Goal: Task Accomplishment & Management: Complete application form

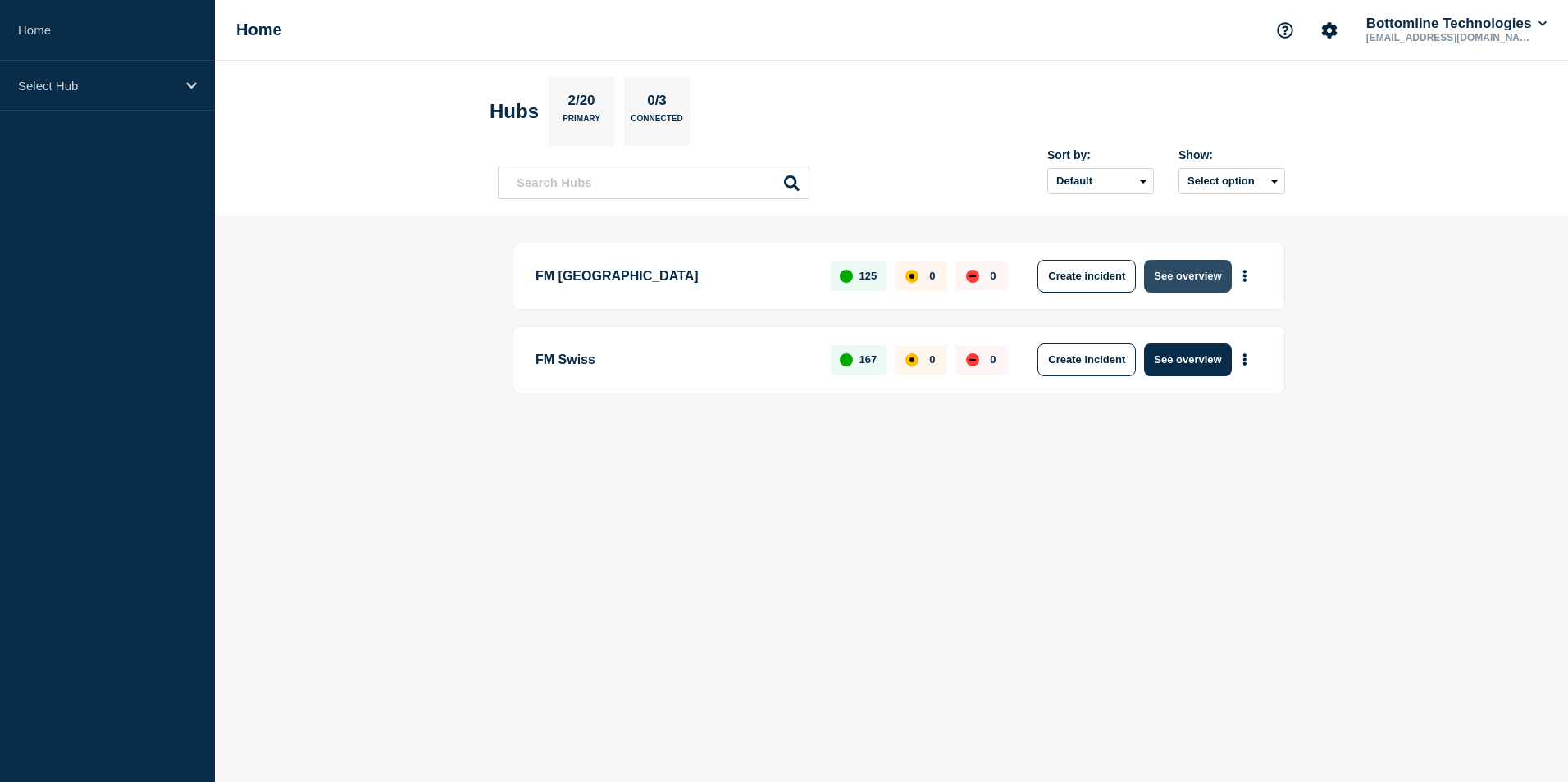
click at [1167, 271] on button "See overview" at bounding box center [1187, 276] width 87 height 33
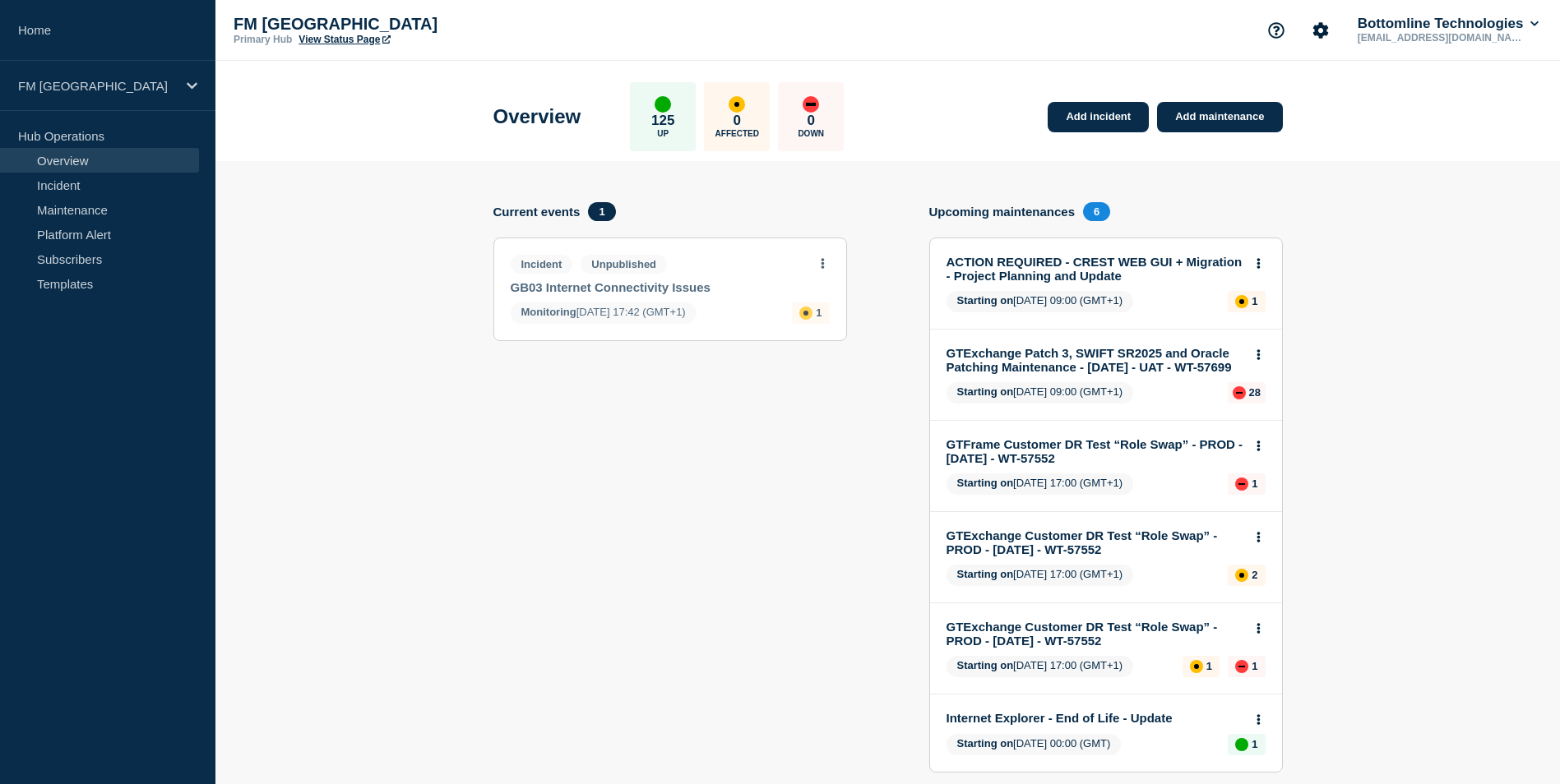
drag, startPoint x: 545, startPoint y: 530, endPoint x: 353, endPoint y: 509, distance: 193.1
click at [541, 532] on section "Current events 1 Incident Unpublished GB03 Internet Connectivity Issues Monitor…" at bounding box center [670, 500] width 353 height 596
click at [88, 202] on link "Maintenance" at bounding box center [99, 209] width 199 height 25
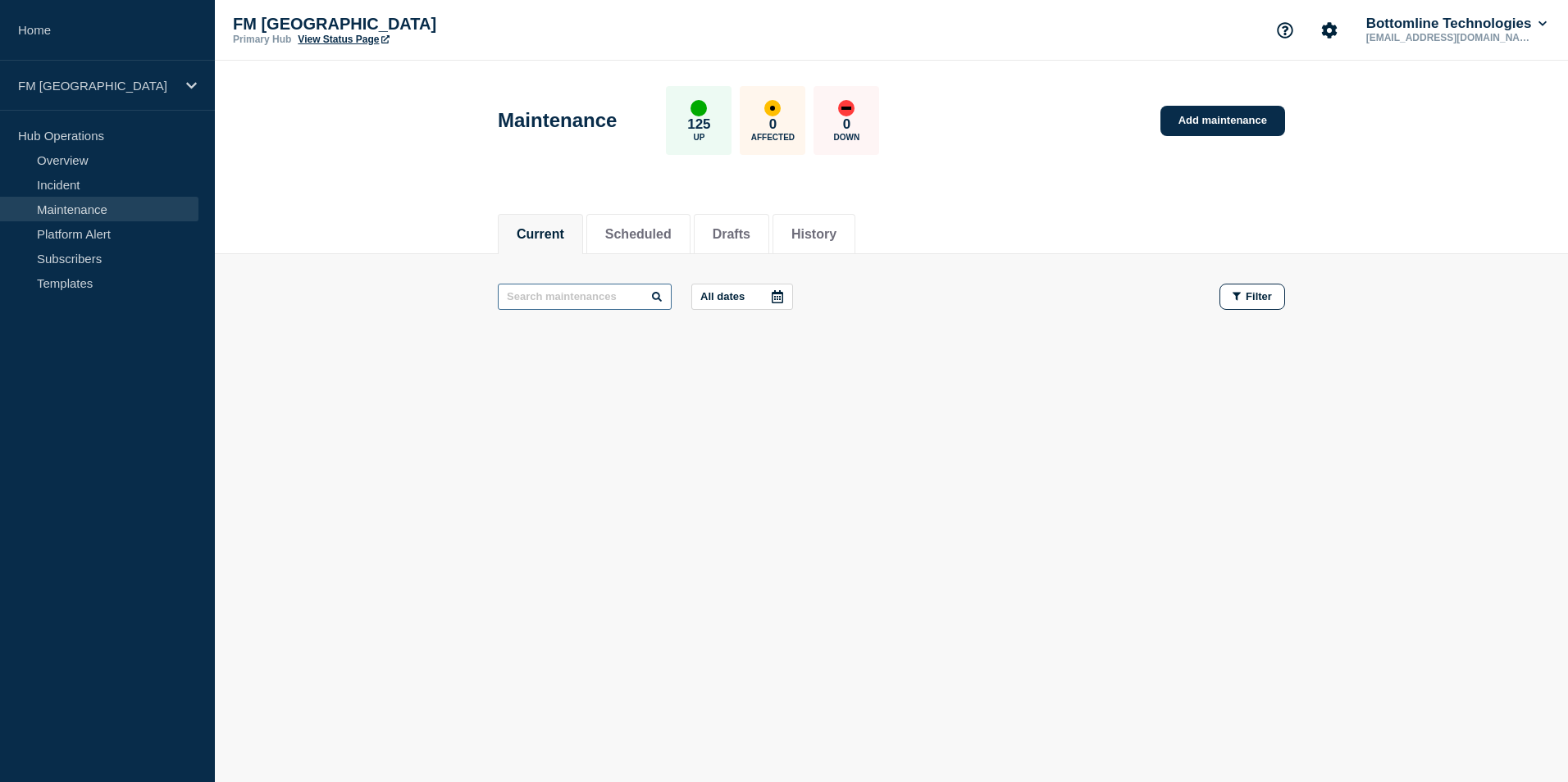
click at [584, 297] on input "text" at bounding box center [585, 297] width 174 height 26
click at [815, 236] on button "History" at bounding box center [814, 234] width 45 height 15
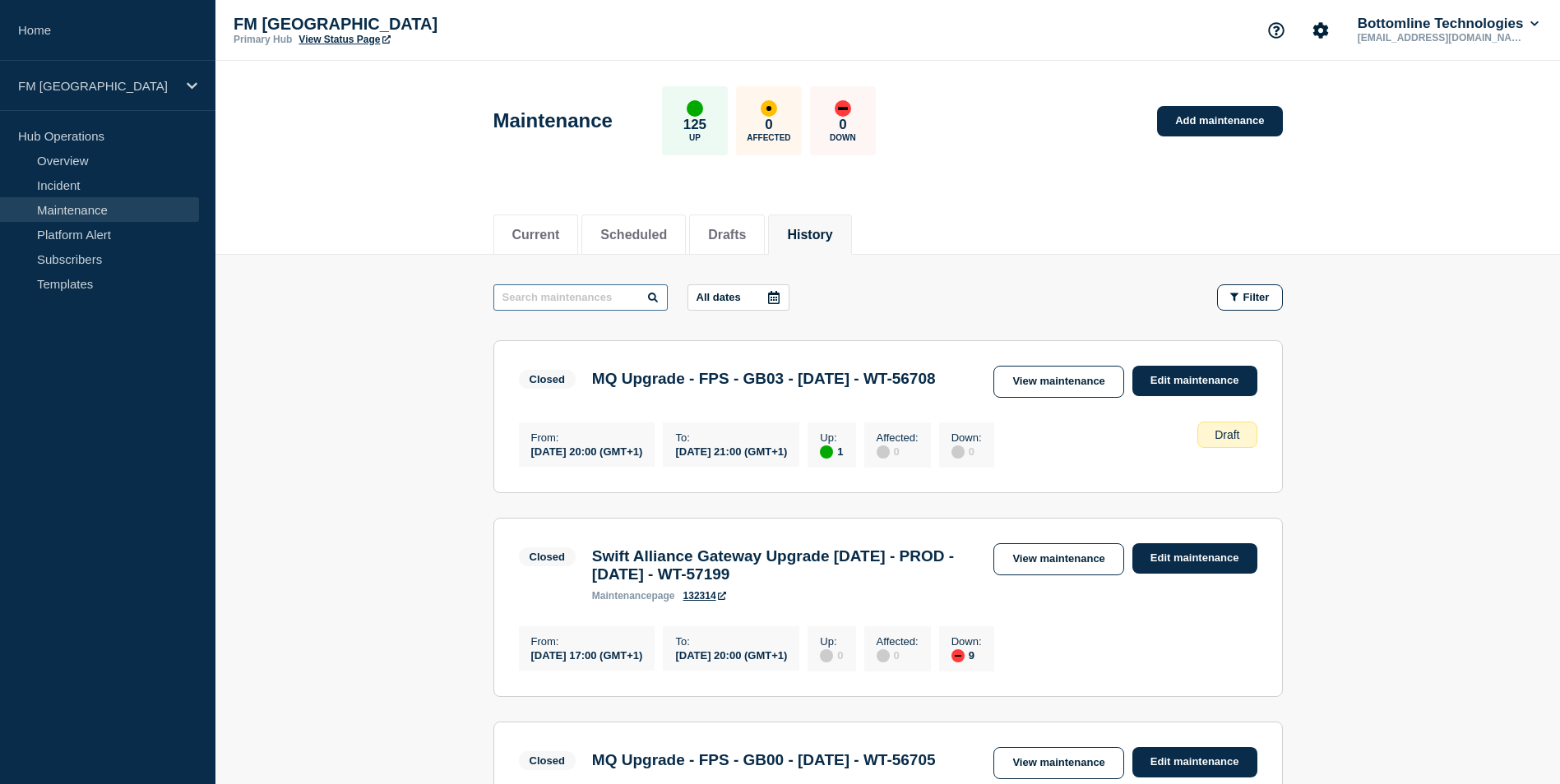
click at [593, 304] on input "text" at bounding box center [581, 297] width 174 height 27
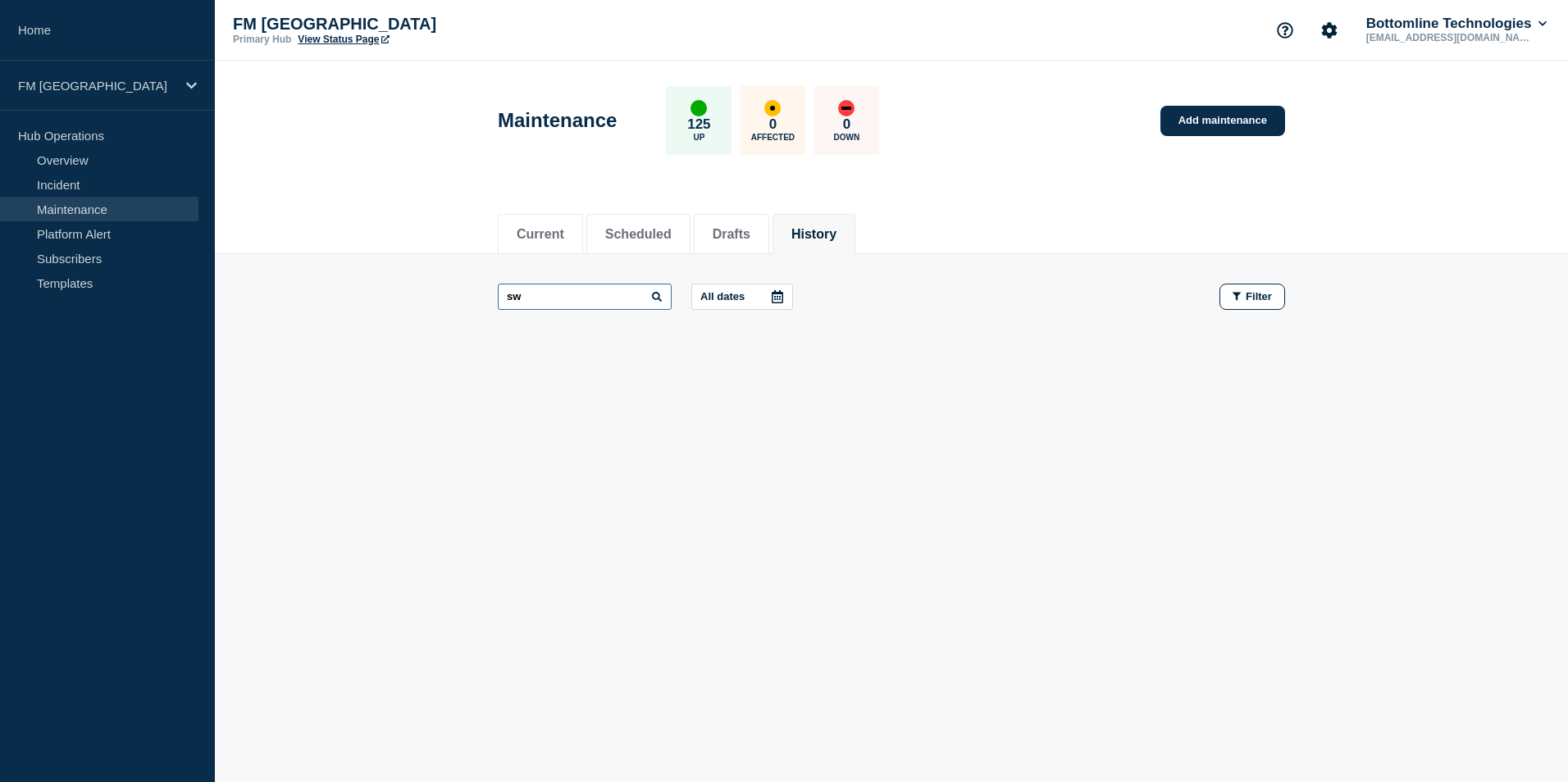
type input "s"
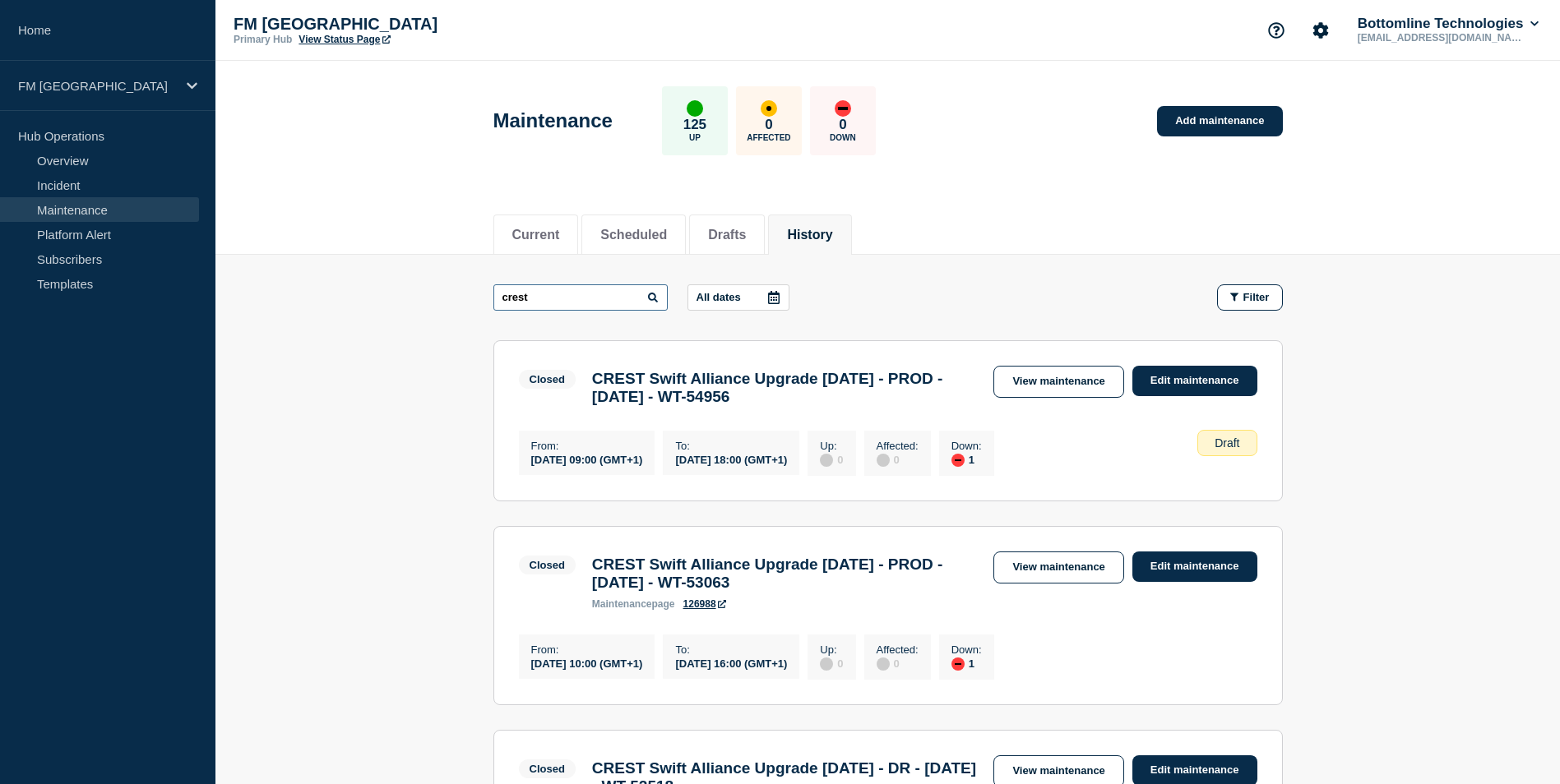
type input "crest"
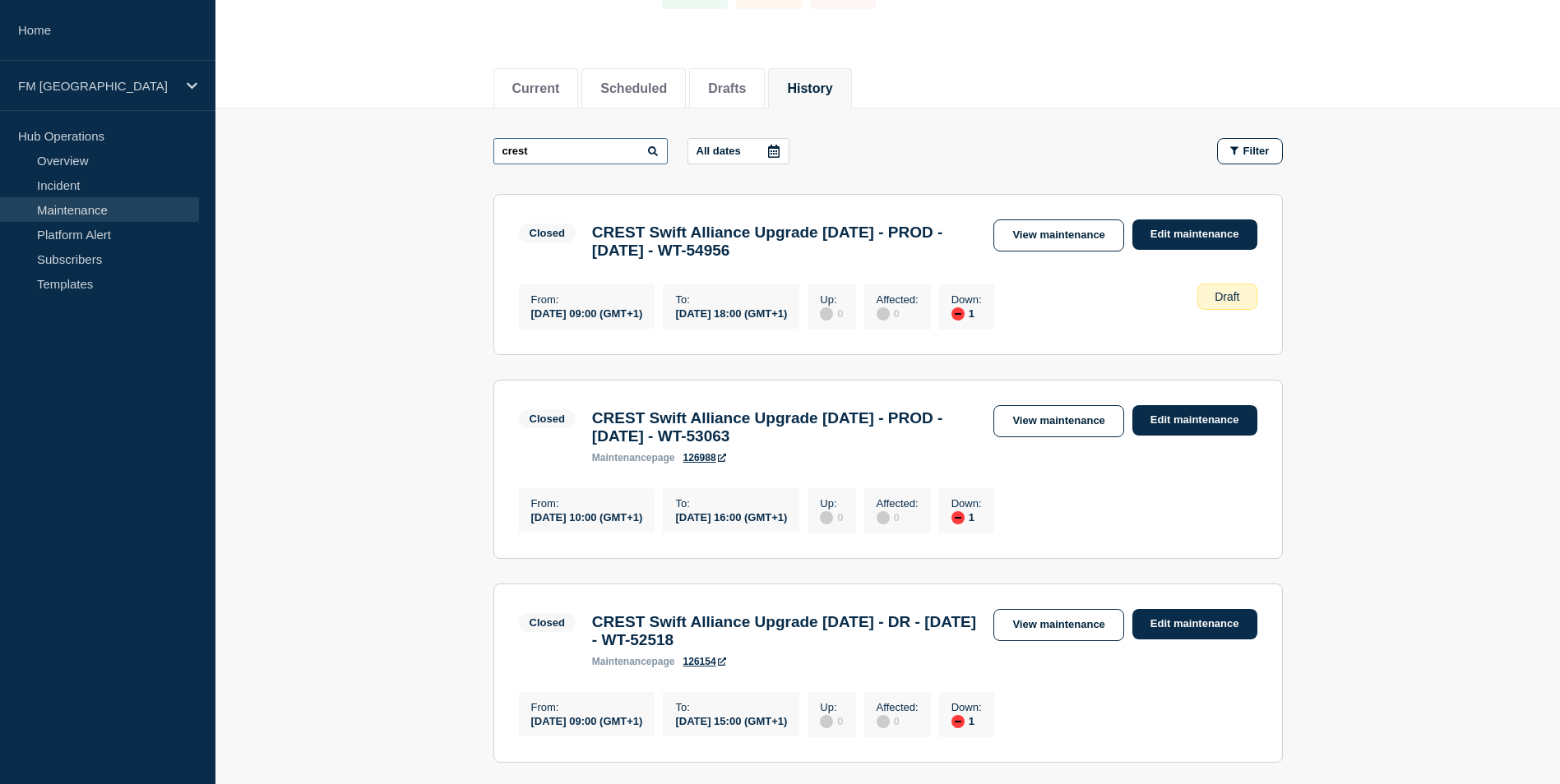
scroll to position [165, 0]
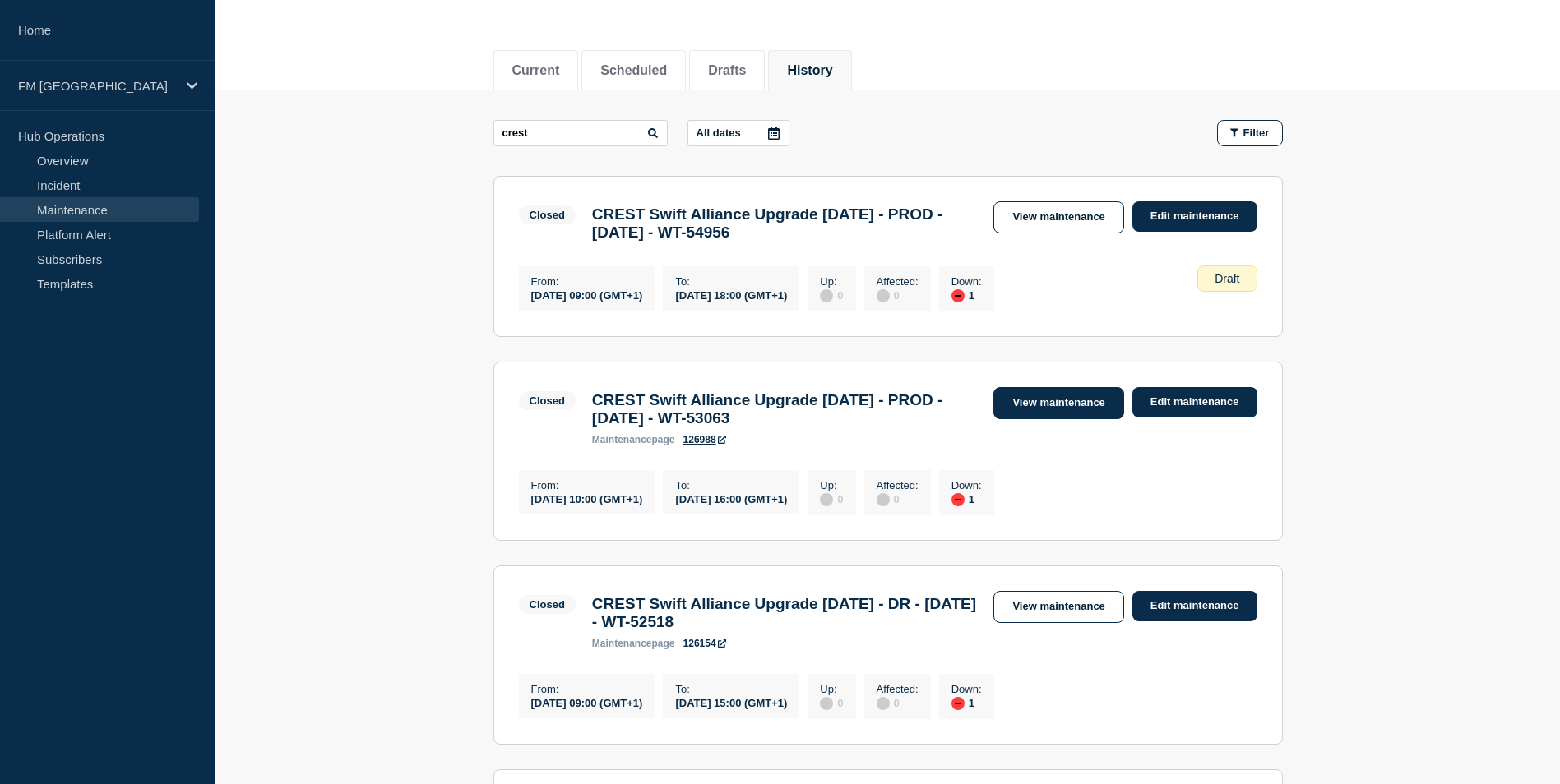
click at [1055, 417] on link "View maintenance" at bounding box center [1058, 403] width 130 height 32
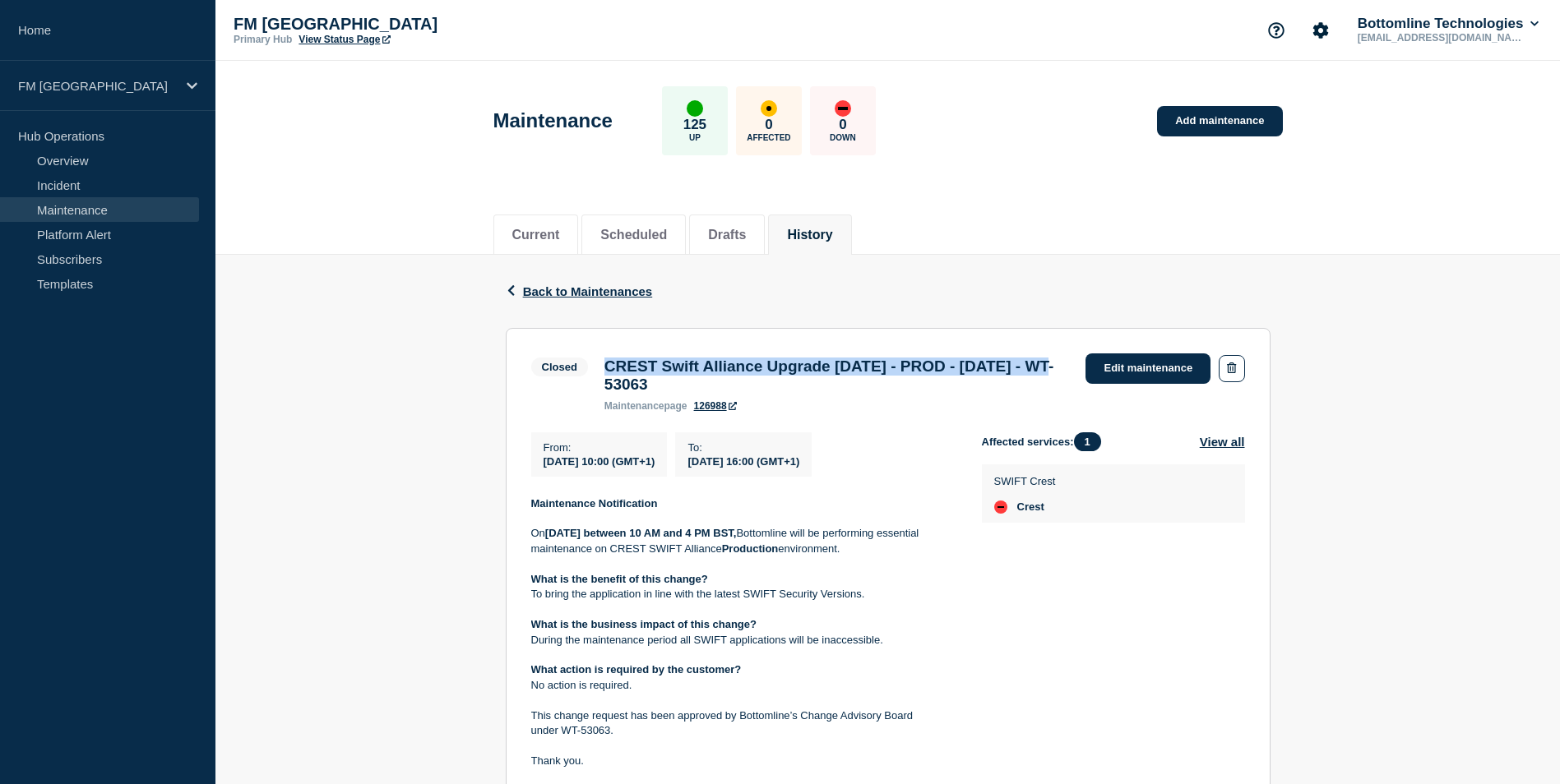
drag, startPoint x: 713, startPoint y: 395, endPoint x: 602, endPoint y: 367, distance: 114.5
click at [602, 367] on div "CREST Swift Alliance Upgrade [DATE] - PROD - [DATE] - WT-53063 maintenance page…" at bounding box center [836, 384] width 482 height 54
drag, startPoint x: 602, startPoint y: 367, endPoint x: 614, endPoint y: 370, distance: 12.4
copy h3 "CREST Swift Alliance Upgrade [DATE] - PROD - [DATE]"
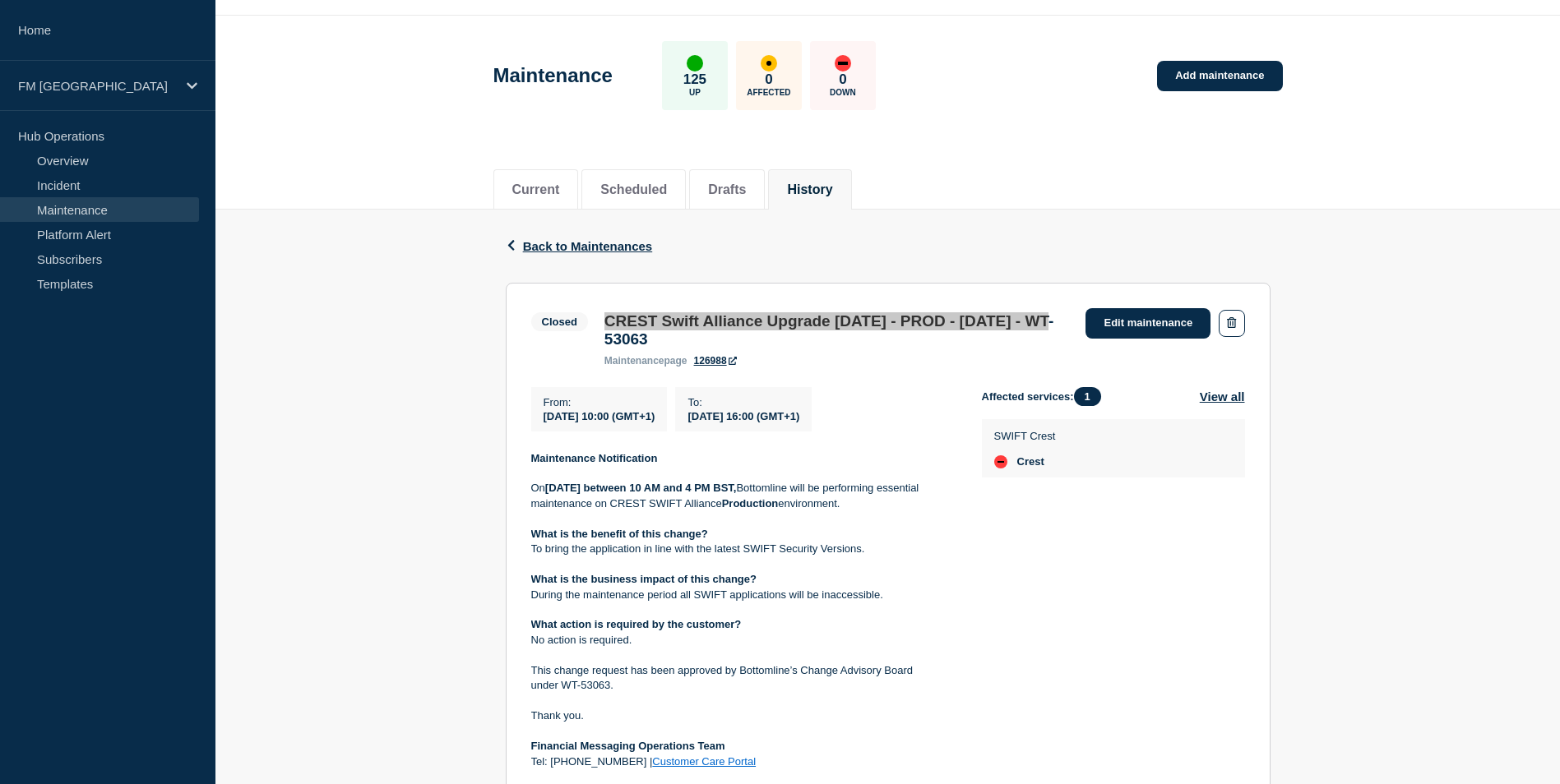
scroll to position [82, 0]
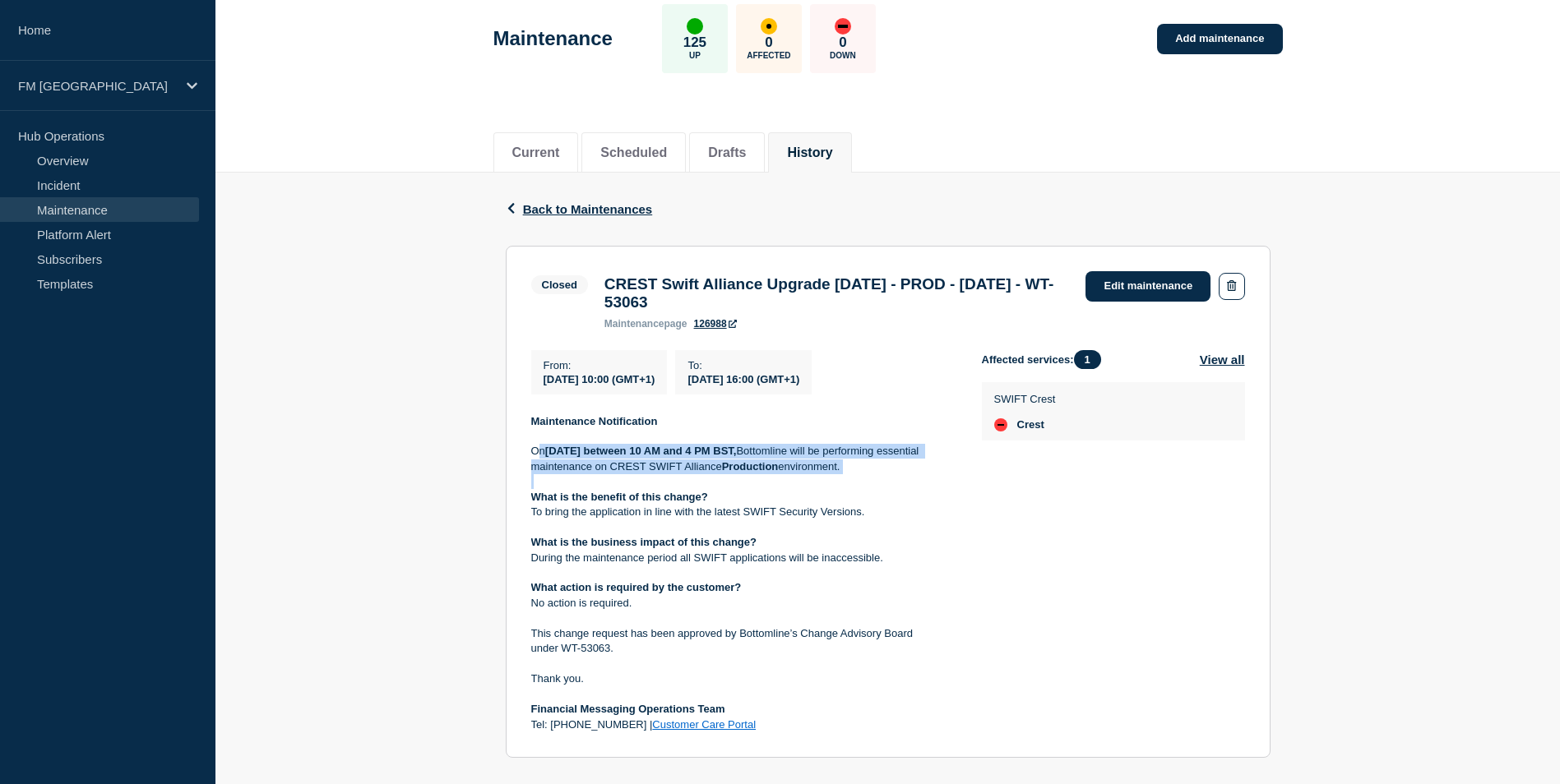
drag, startPoint x: 535, startPoint y: 459, endPoint x: 627, endPoint y: 499, distance: 100.3
click at [627, 499] on div "Maintenance Notification [DATE][DATE] between 10 AM and 4 PM BST, Bottomline wi…" at bounding box center [744, 574] width 424 height 319
drag, startPoint x: 627, startPoint y: 499, endPoint x: 528, endPoint y: 459, distance: 106.8
click at [527, 459] on section "Closed CREST Swift Alliance Upgrade [DATE] - PROD - [DATE] - WT-53063 maintenan…" at bounding box center [888, 503] width 764 height 513
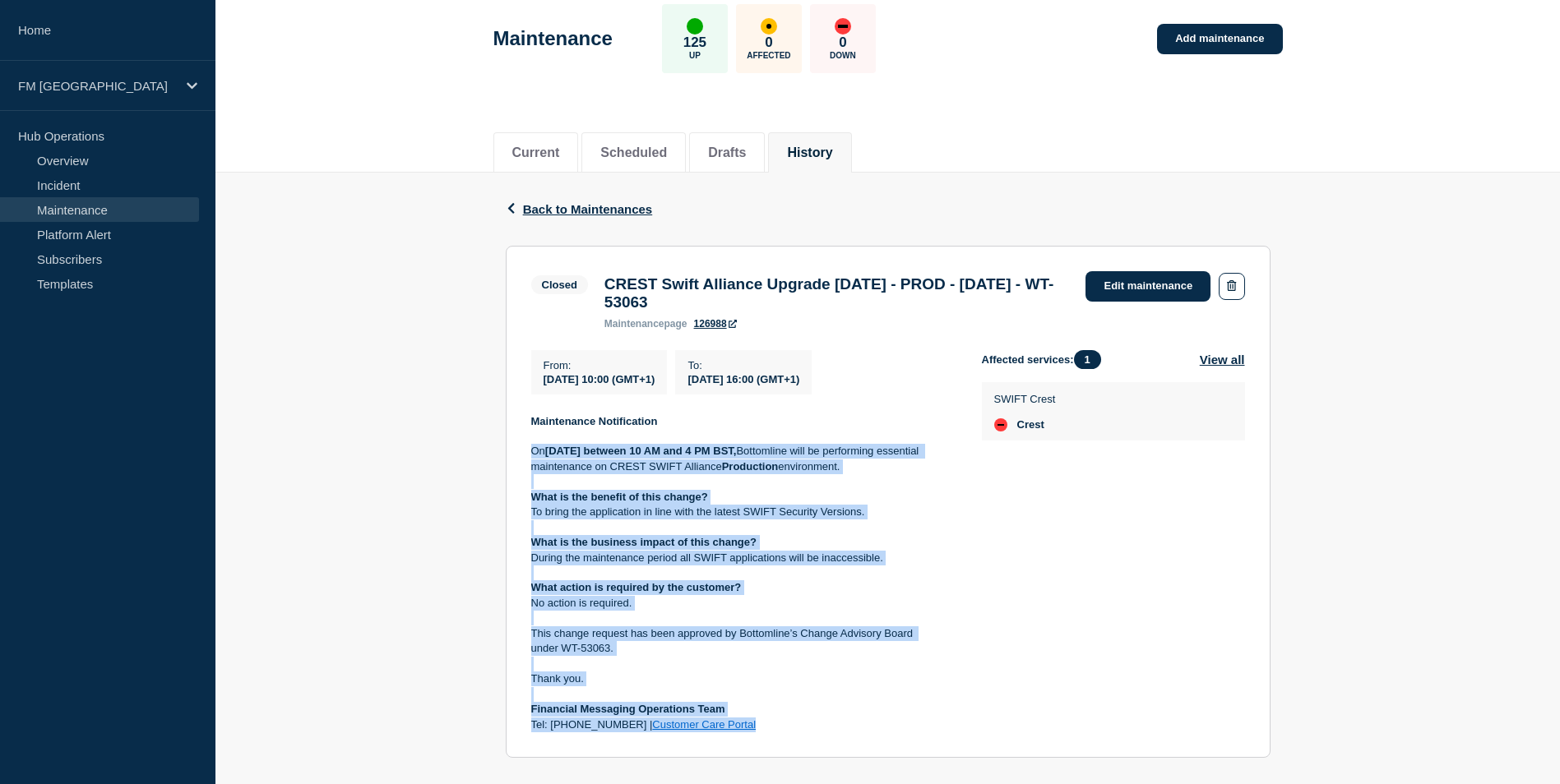
drag, startPoint x: 529, startPoint y: 461, endPoint x: 749, endPoint y: 739, distance: 354.5
click at [751, 739] on section "Closed CREST Swift Alliance Upgrade [DATE] - PROD - [DATE] - WT-53063 maintenan…" at bounding box center [888, 503] width 764 height 513
drag, startPoint x: 749, startPoint y: 739, endPoint x: 628, endPoint y: 643, distance: 154.5
copy div "[DATE][DATE] between 10 AM and 4 PM BST, Bottomline will be performing essentia…"
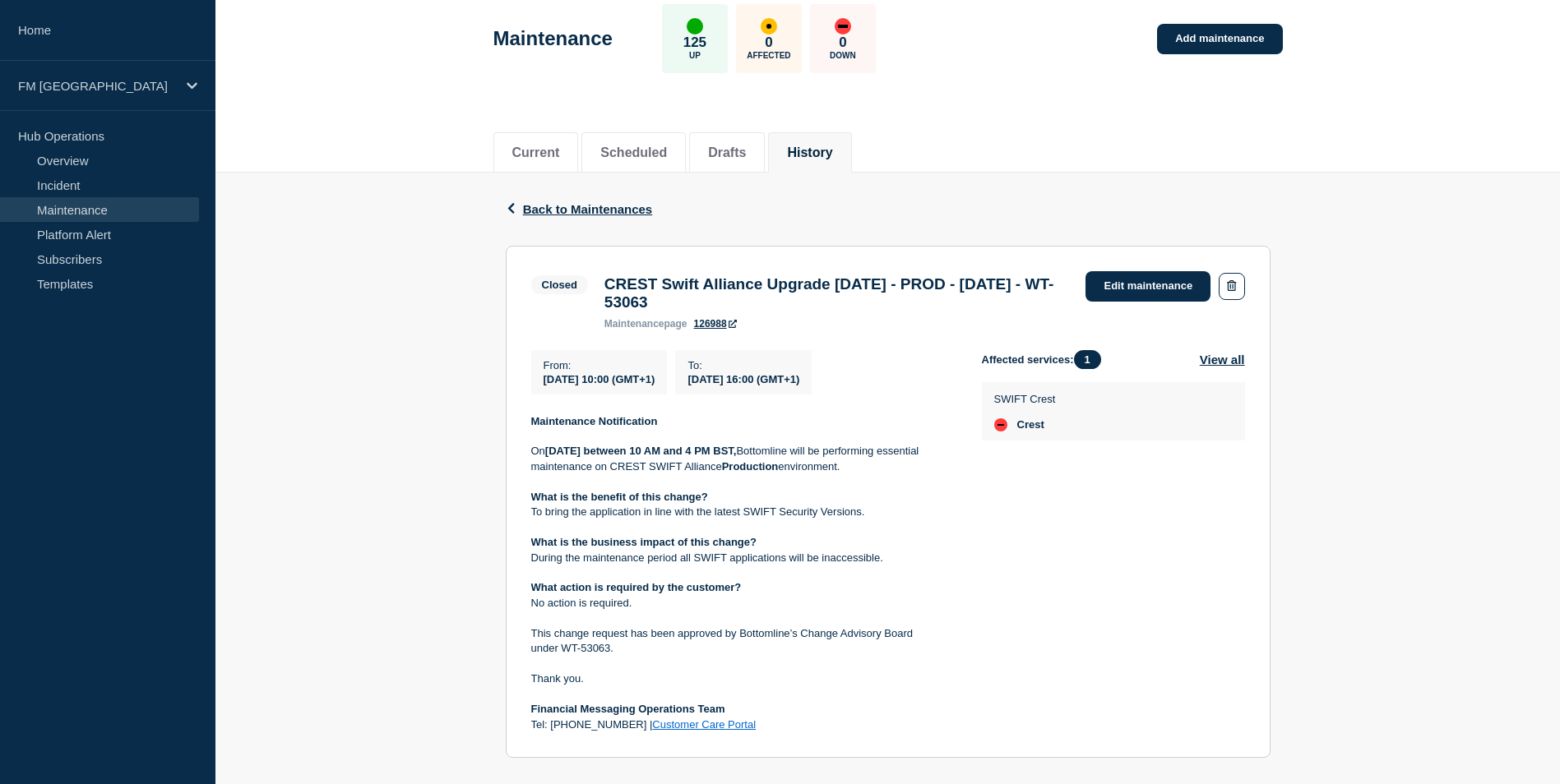
click at [1028, 67] on div "Maintenance 125 Up 0 Affected 0 Down Add maintenance" at bounding box center [888, 33] width 827 height 100
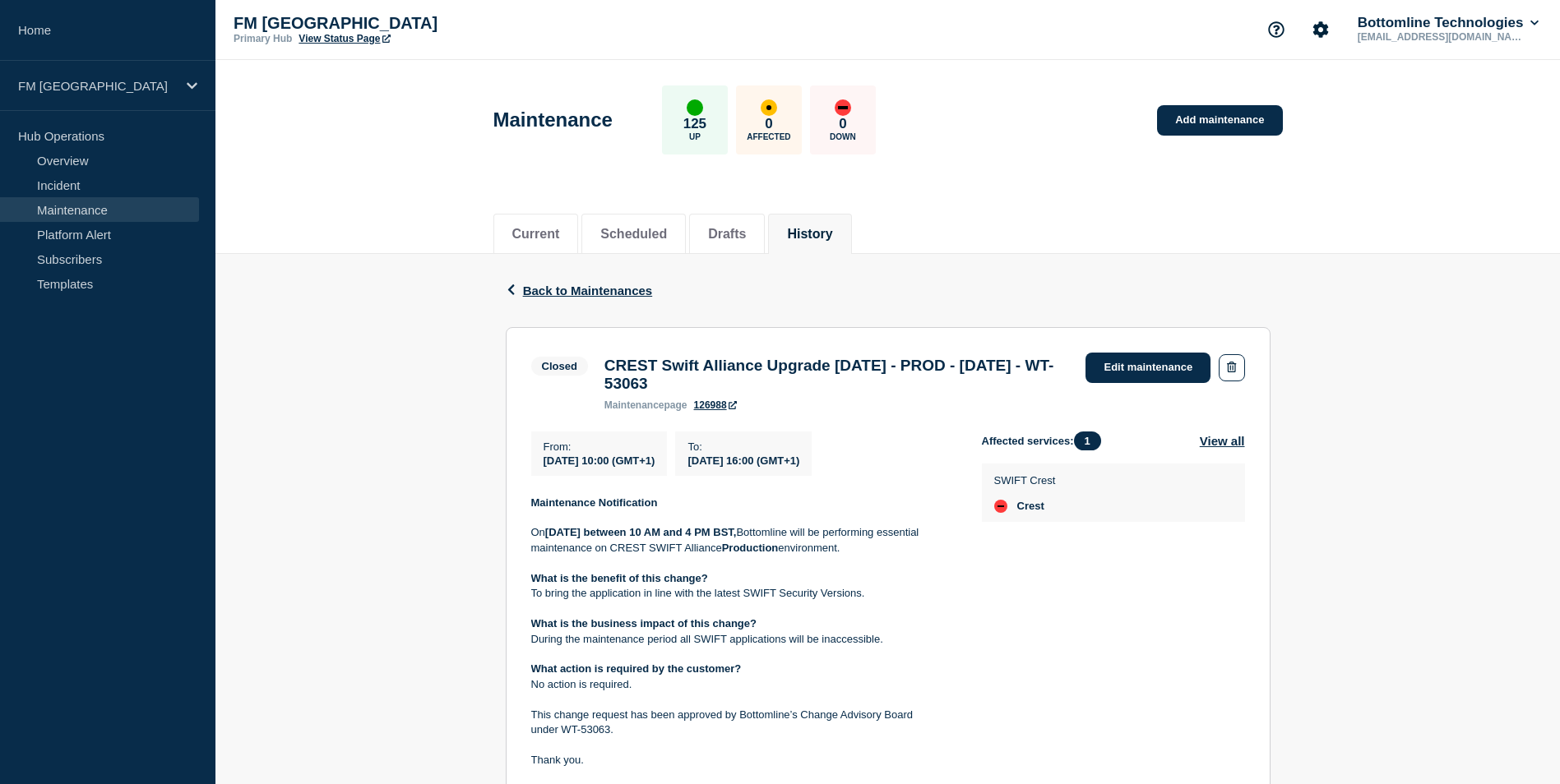
scroll to position [0, 0]
click at [745, 229] on button "Drafts" at bounding box center [727, 235] width 38 height 15
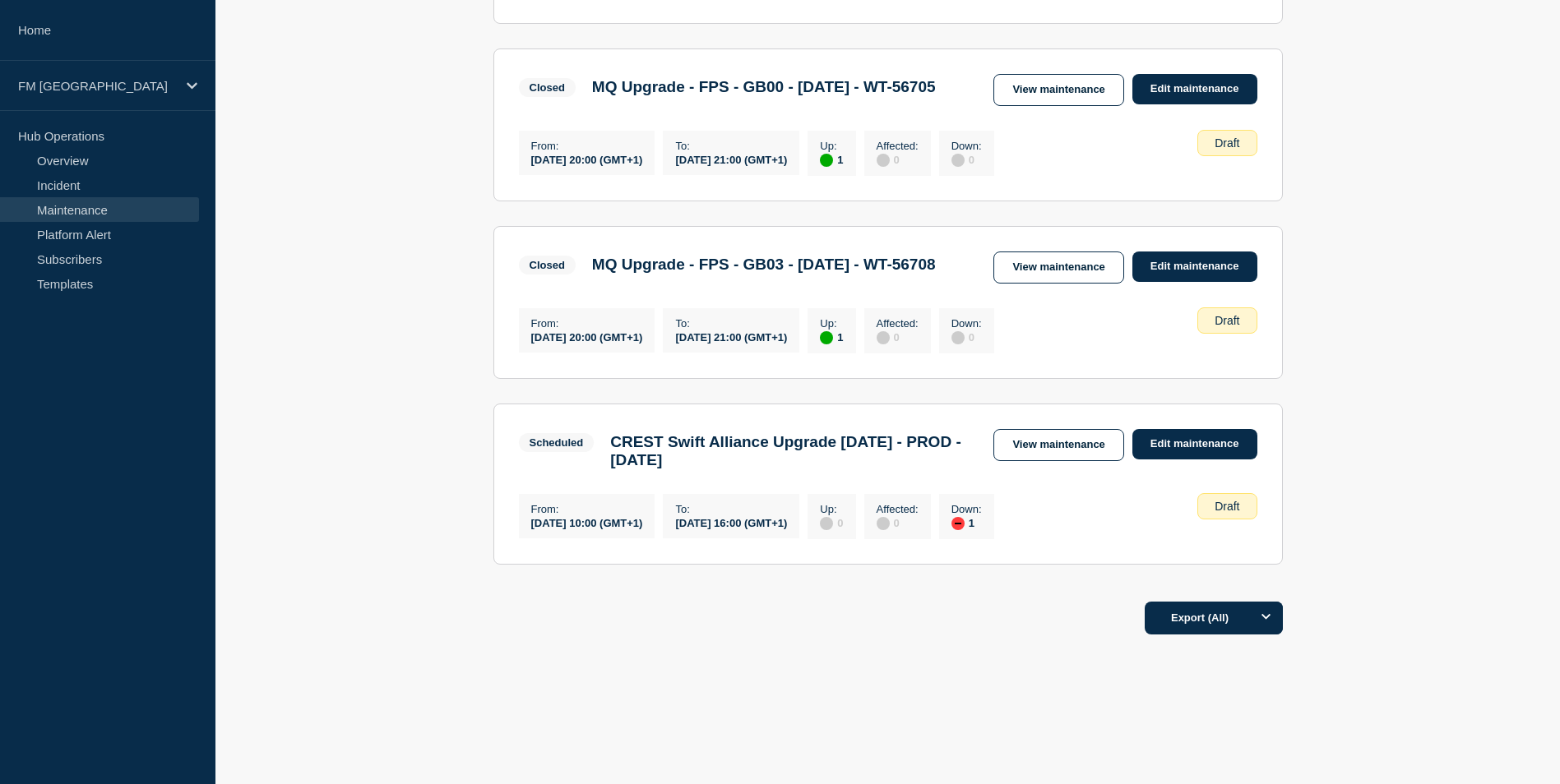
scroll to position [1300, 0]
click at [1086, 437] on link "View maintenance" at bounding box center [1058, 445] width 130 height 32
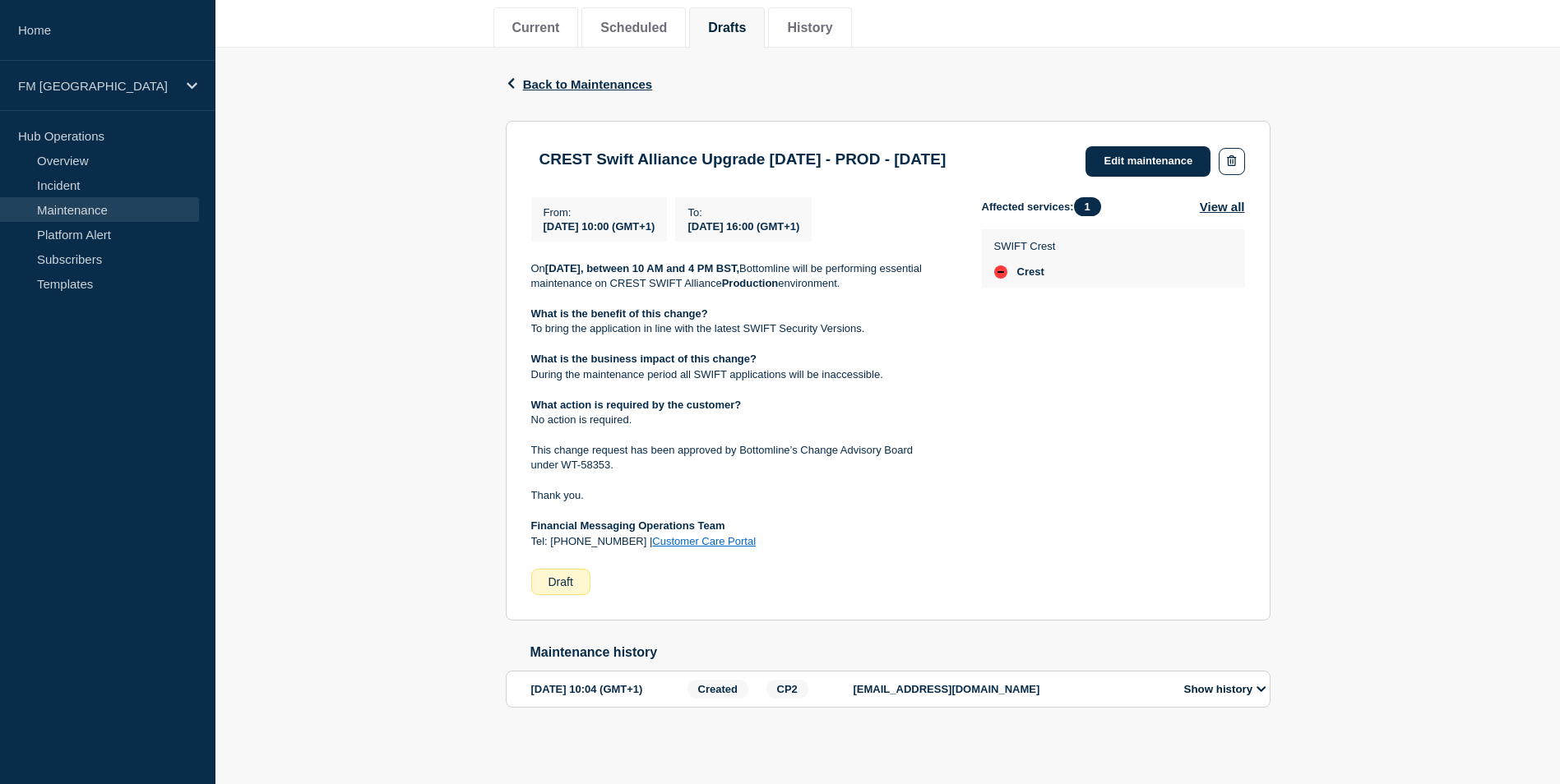
scroll to position [224, 0]
click at [1263, 686] on icon at bounding box center [1262, 689] width 9 height 6
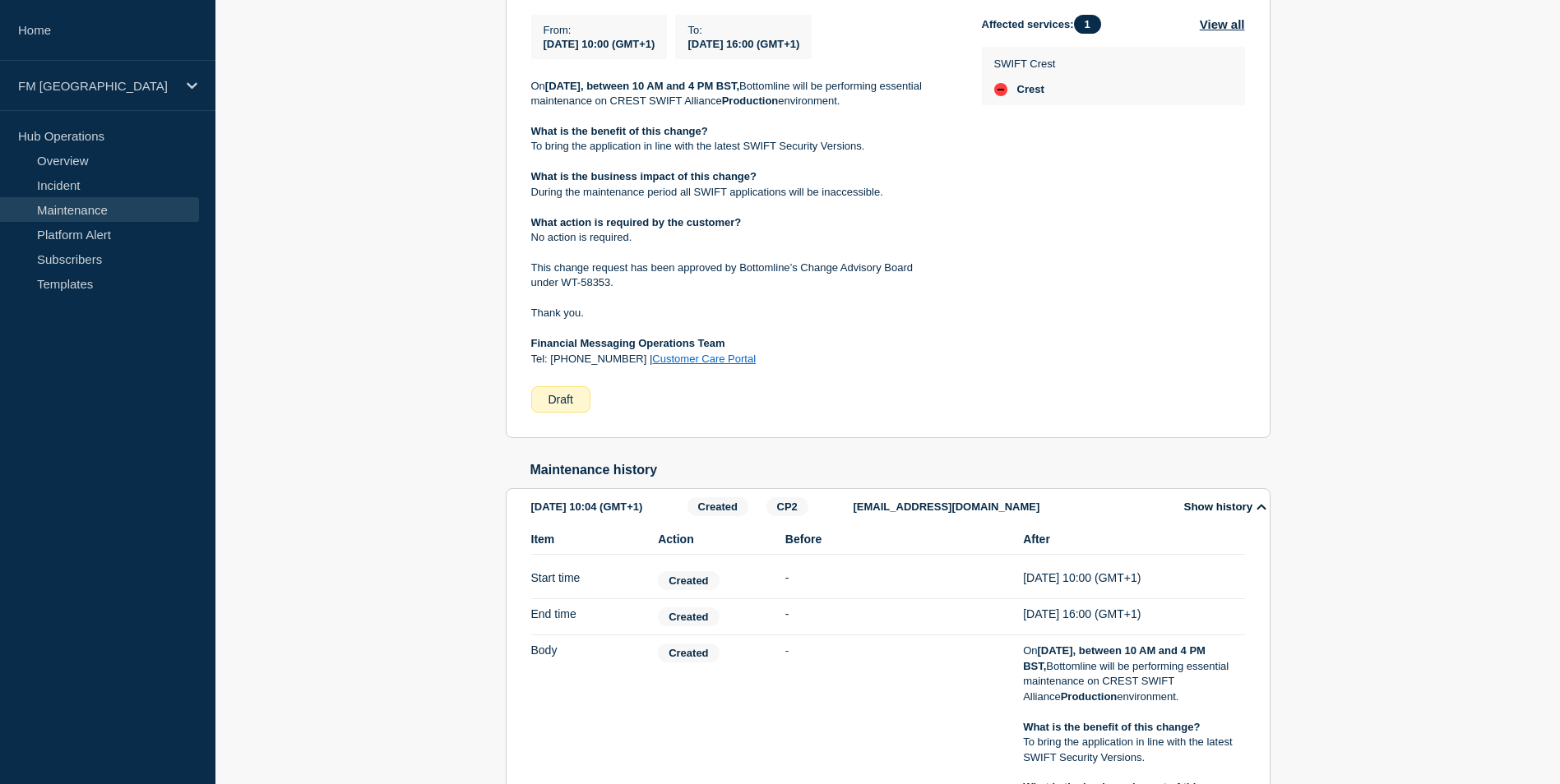
scroll to position [327, 0]
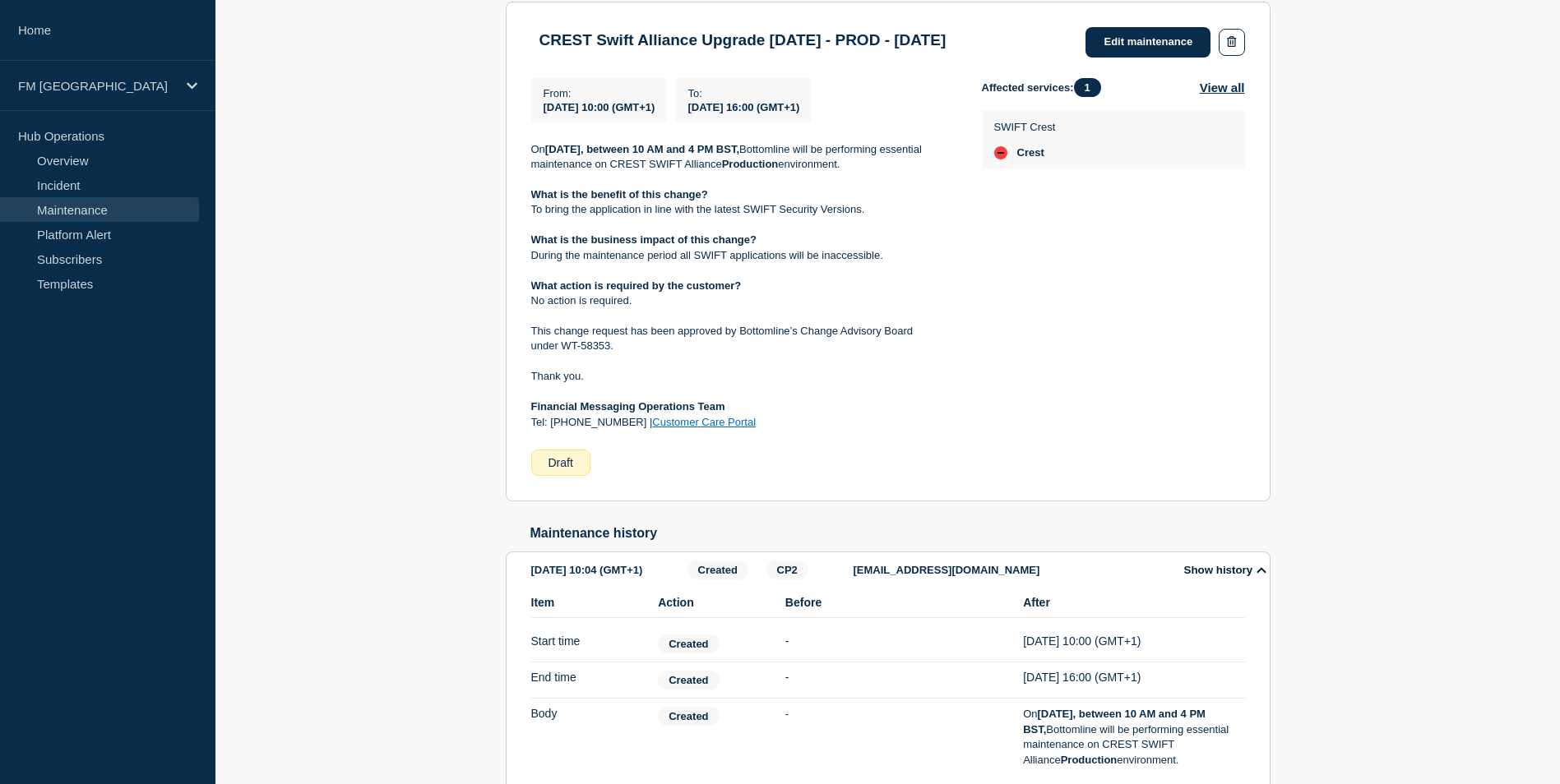
click at [1264, 576] on icon at bounding box center [1262, 569] width 9 height 10
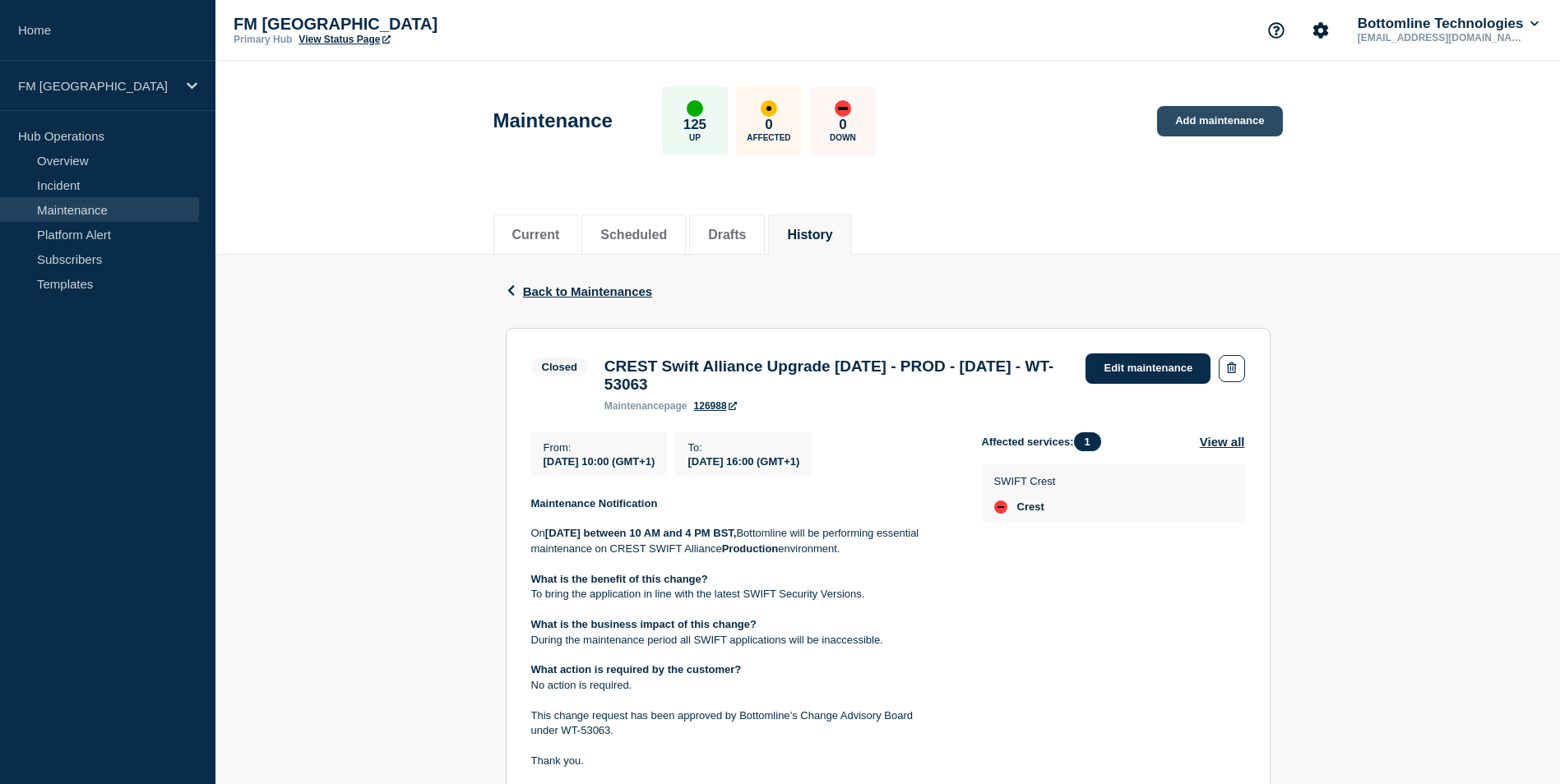
click at [1192, 120] on link "Add maintenance" at bounding box center [1220, 121] width 125 height 30
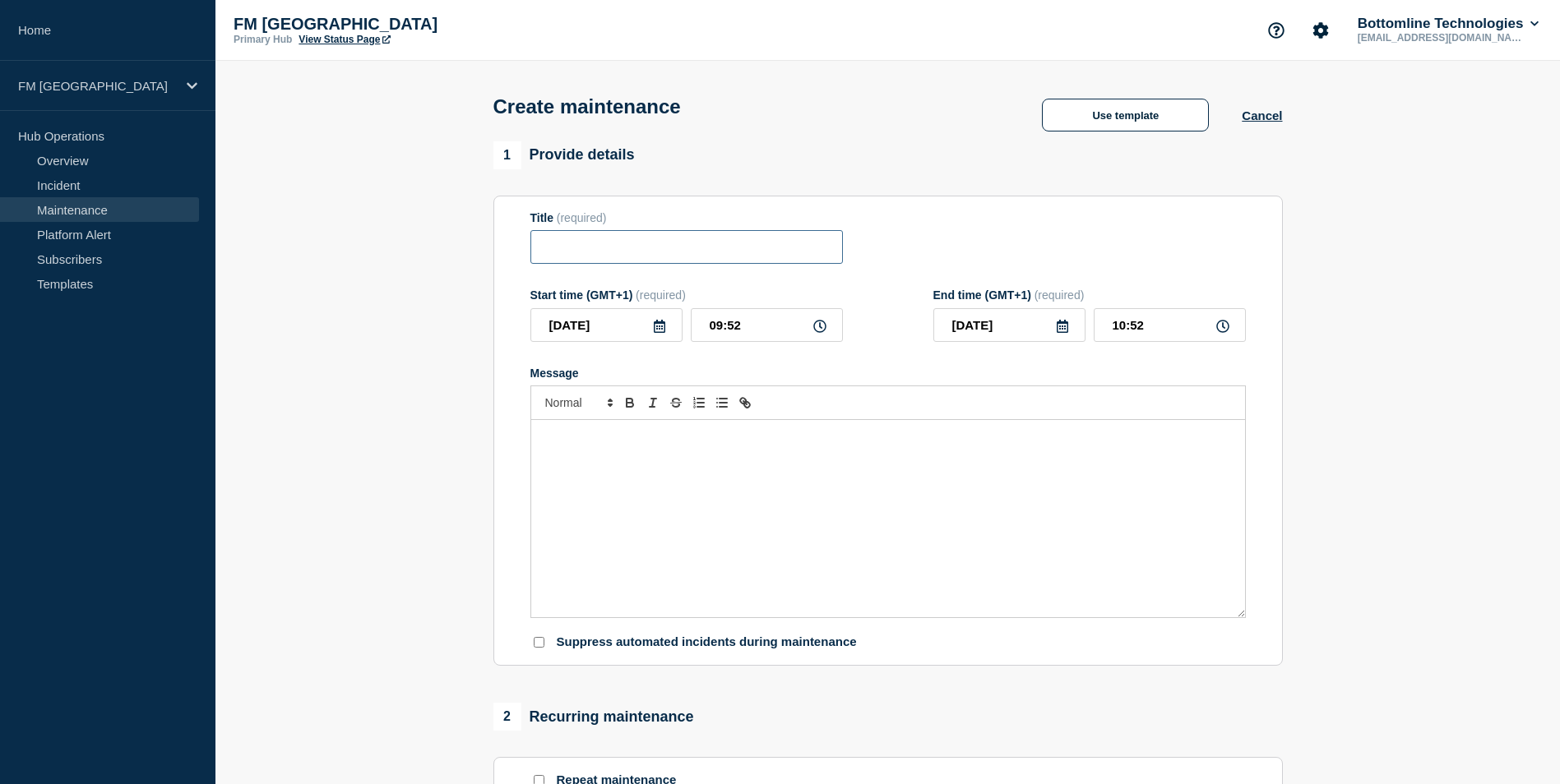
click at [627, 261] on input "Title" at bounding box center [687, 247] width 313 height 34
paste input "CREST Swift Alliance Upgrade [DATE] - PROD - [DATE]"
drag, startPoint x: 680, startPoint y: 247, endPoint x: 690, endPoint y: 249, distance: 10.2
click at [690, 249] on input "CREST Swift Alliance Upgrade [DATE] - PROD - [DATE]" at bounding box center [687, 247] width 313 height 34
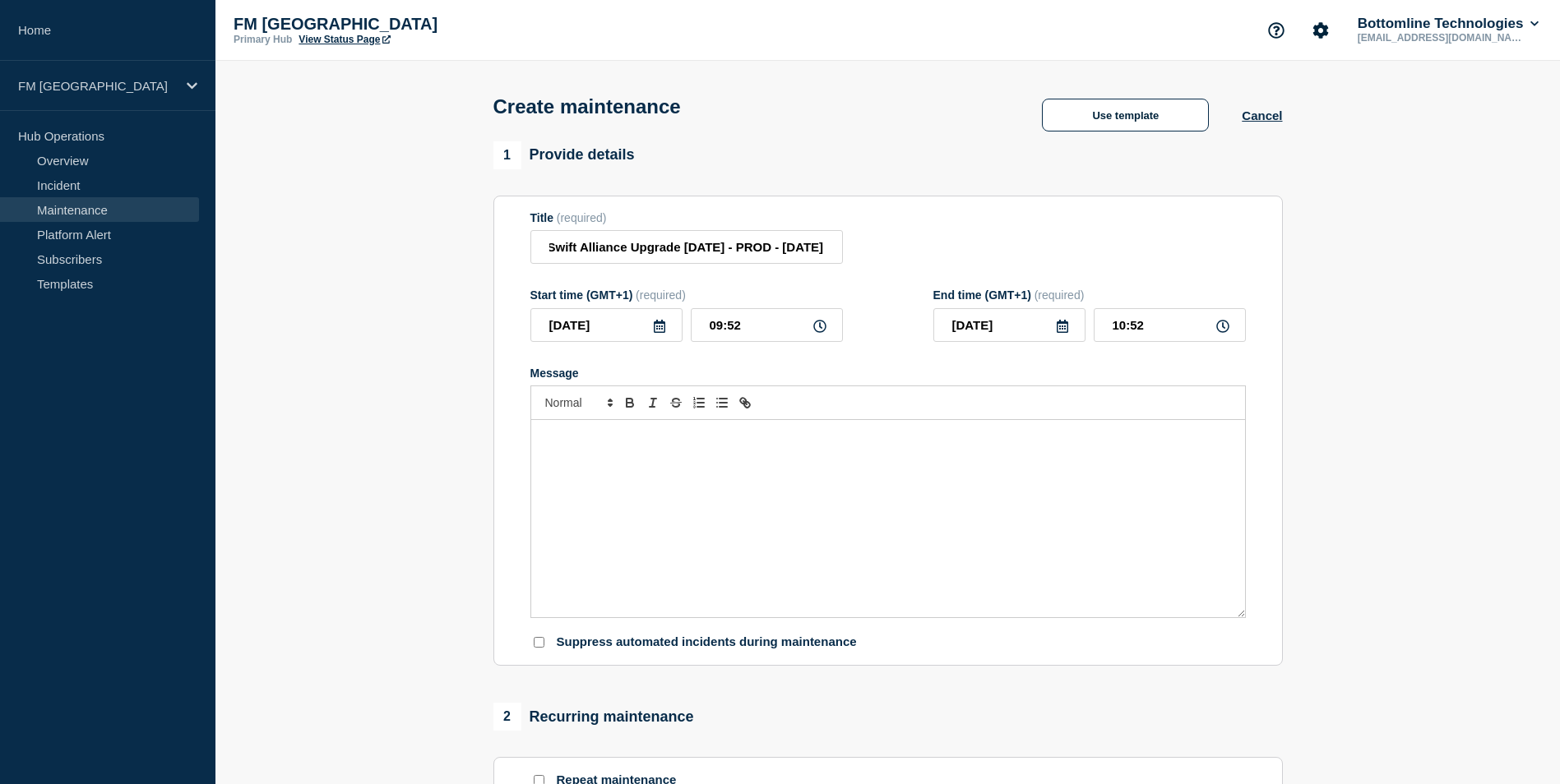
scroll to position [0, 0]
drag, startPoint x: 691, startPoint y: 250, endPoint x: 745, endPoint y: 249, distance: 54.0
click at [745, 249] on input "CREST Swift Alliance Upgrade 7.7.70 - PROD - 17/MAY/2025" at bounding box center [687, 247] width 313 height 34
drag, startPoint x: 835, startPoint y: 249, endPoint x: 855, endPoint y: 249, distance: 20.0
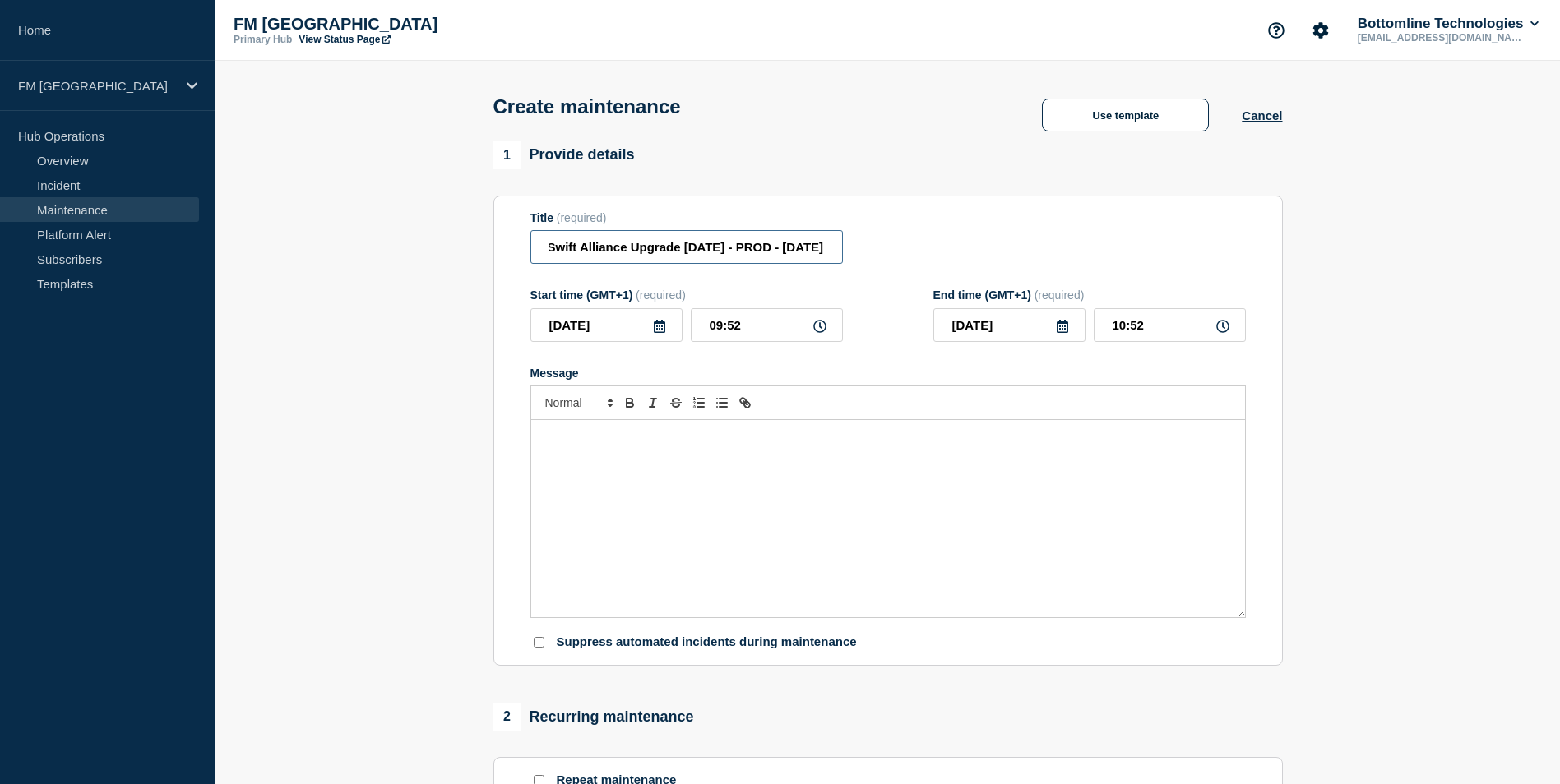
click at [855, 249] on div "Title (required) CREST Swift Alliance Upgrade 7.7.70 - PROD - 17/MAY/2025" at bounding box center [888, 238] width 715 height 53
click at [762, 253] on input "CREST Swift Alliance Upgrade 7.7.70 - PROD - 17/MAY/2025" at bounding box center [687, 247] width 313 height 34
click at [759, 254] on input "CREST Swift Alliance Upgrade 7.7.70 - PROD - 17/MAY/2025" at bounding box center [687, 247] width 313 height 34
click at [769, 246] on input "CREST Swift Alliance Upgrade 7.7.70 - PROD - 067/MAY/2025" at bounding box center [687, 247] width 313 height 34
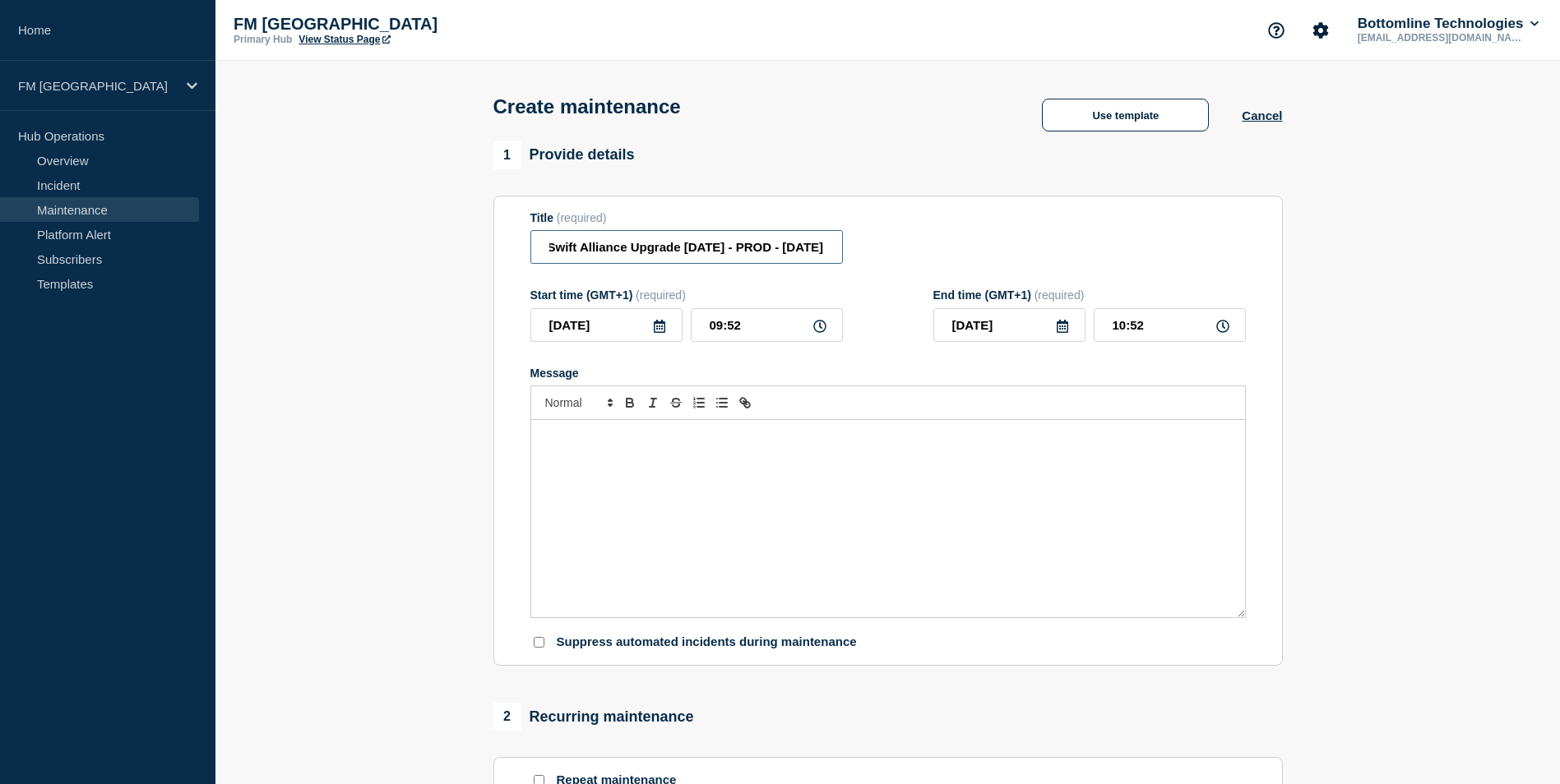
drag, startPoint x: 815, startPoint y: 253, endPoint x: 845, endPoint y: 259, distance: 30.6
click at [845, 259] on div "Title (required) CREST Swift Alliance Upgrade 7.7.70 - PROD - 06/SEP/2025" at bounding box center [888, 238] width 715 height 53
drag, startPoint x: 631, startPoint y: 257, endPoint x: 540, endPoint y: 253, distance: 91.1
click at [540, 253] on input "CREST Swift Alliance Upgrade [DATE] - PROD - [DATE]" at bounding box center [687, 247] width 313 height 34
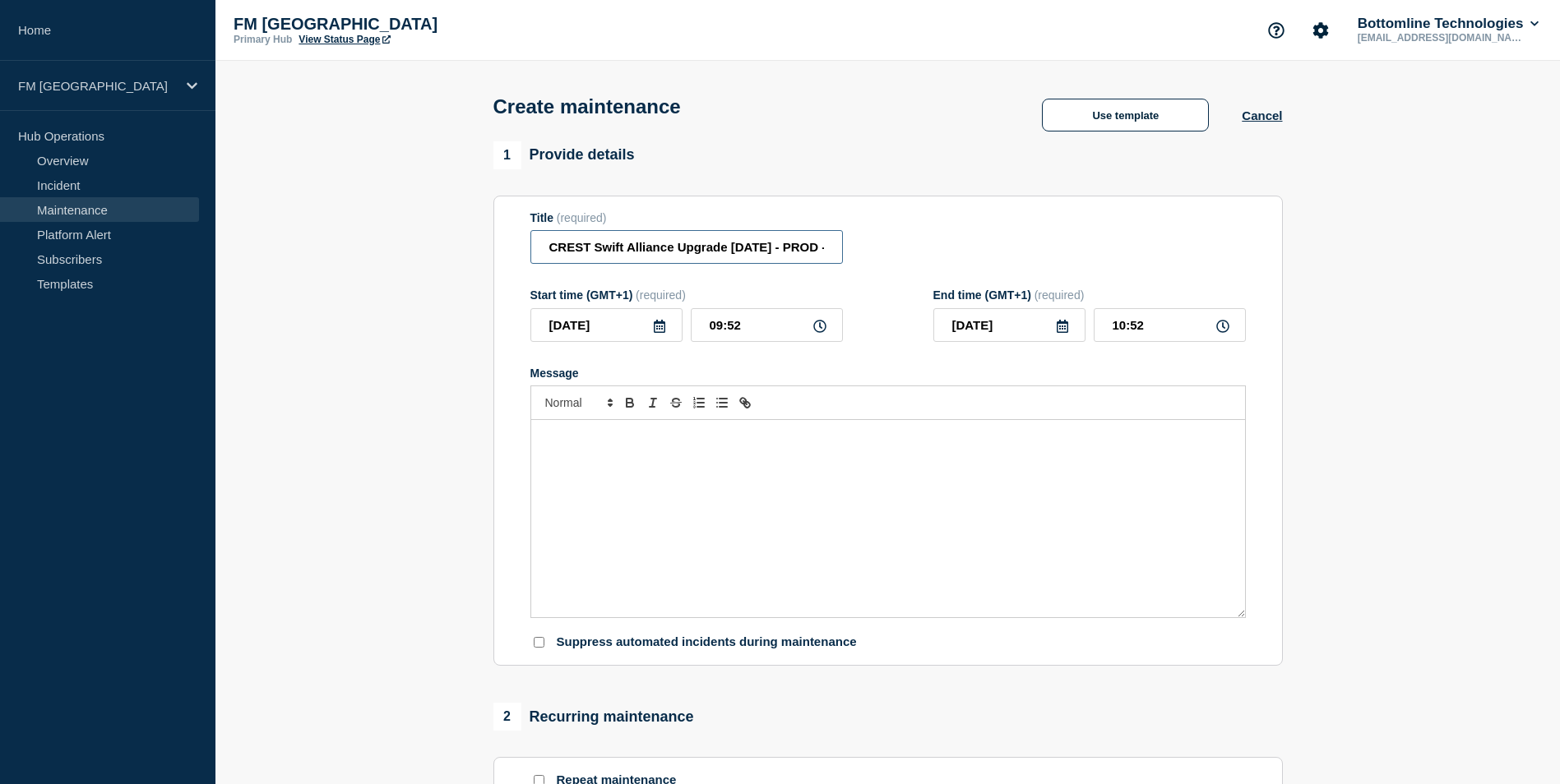
type input "CREST Swift Alliance Upgrade [DATE] - PROD - [DATE]"
click at [663, 333] on icon at bounding box center [659, 327] width 13 height 13
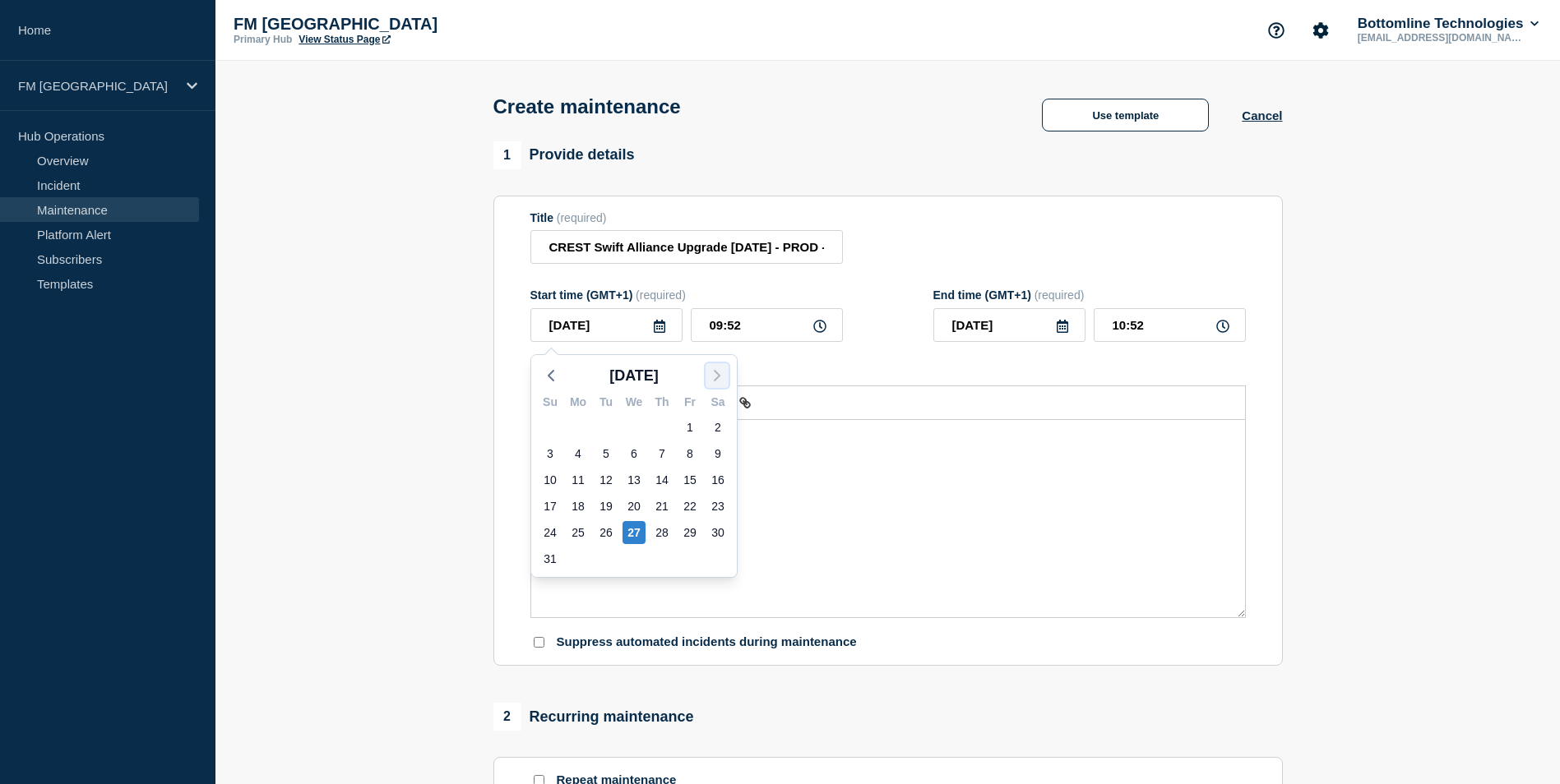
click at [717, 383] on icon "button" at bounding box center [717, 375] width 20 height 20
click at [714, 426] on div "6" at bounding box center [718, 427] width 23 height 23
type input "2025-09-06"
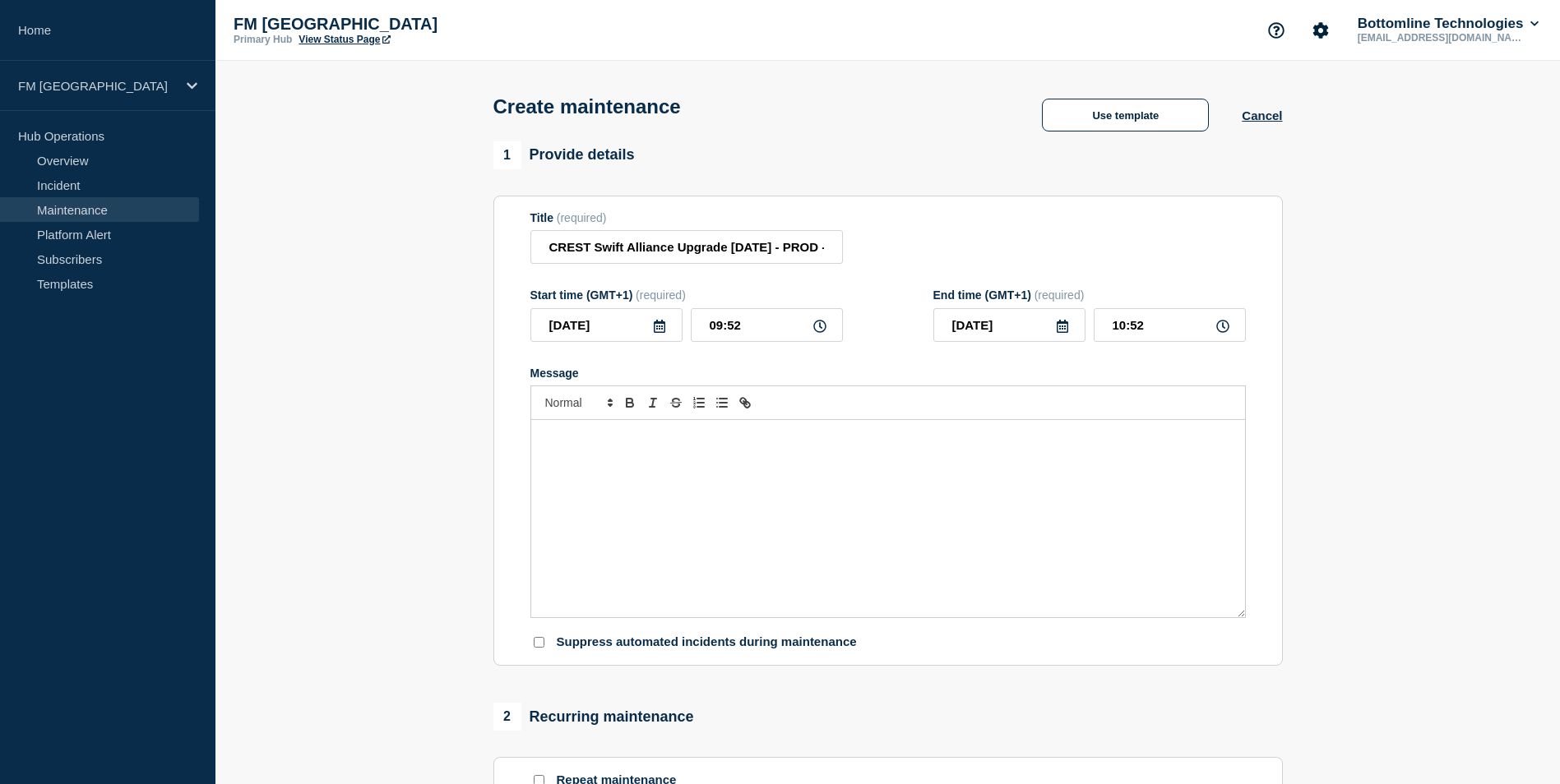
click at [816, 329] on icon at bounding box center [820, 327] width 13 height 13
drag, startPoint x: 730, startPoint y: 328, endPoint x: 743, endPoint y: 330, distance: 13.2
click at [743, 330] on input "09:52" at bounding box center [766, 326] width 152 height 34
type input "09:00"
drag, startPoint x: 1114, startPoint y: 326, endPoint x: 1104, endPoint y: 328, distance: 10.2
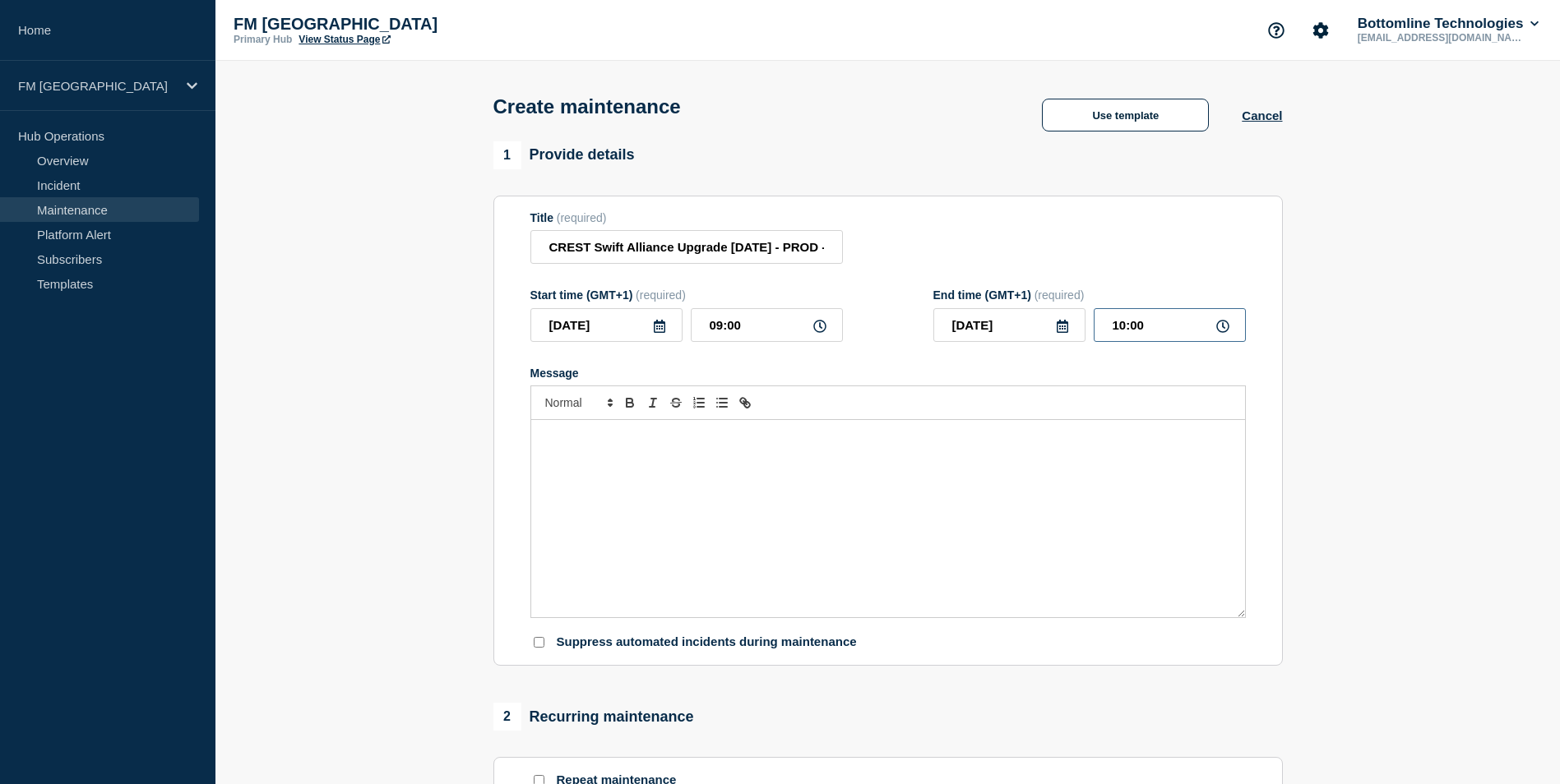
click at [1113, 330] on input "10:00" at bounding box center [1170, 326] width 152 height 34
type input "16:00"
click at [1107, 254] on div "Title (required) CREST Swift Alliance Upgrade 7.7.70 - PROD - 06/SEP/2025" at bounding box center [888, 238] width 715 height 53
click at [858, 488] on div "Message" at bounding box center [888, 519] width 714 height 197
click at [696, 492] on div "Message" at bounding box center [888, 519] width 714 height 197
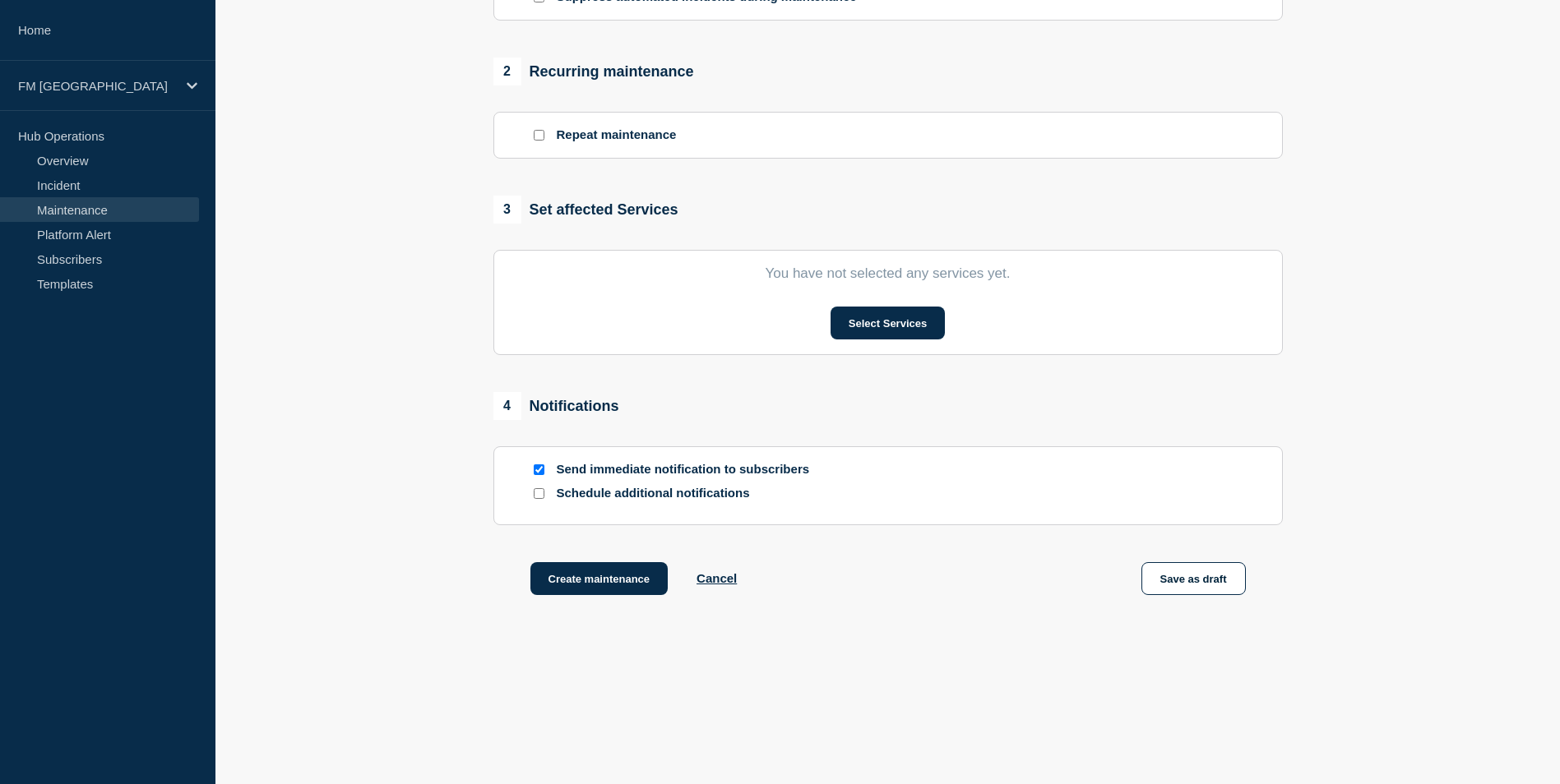
scroll to position [650, 0]
click at [542, 466] on input "Send immediate notification to subscribers" at bounding box center [538, 470] width 10 height 10
checkbox input "false"
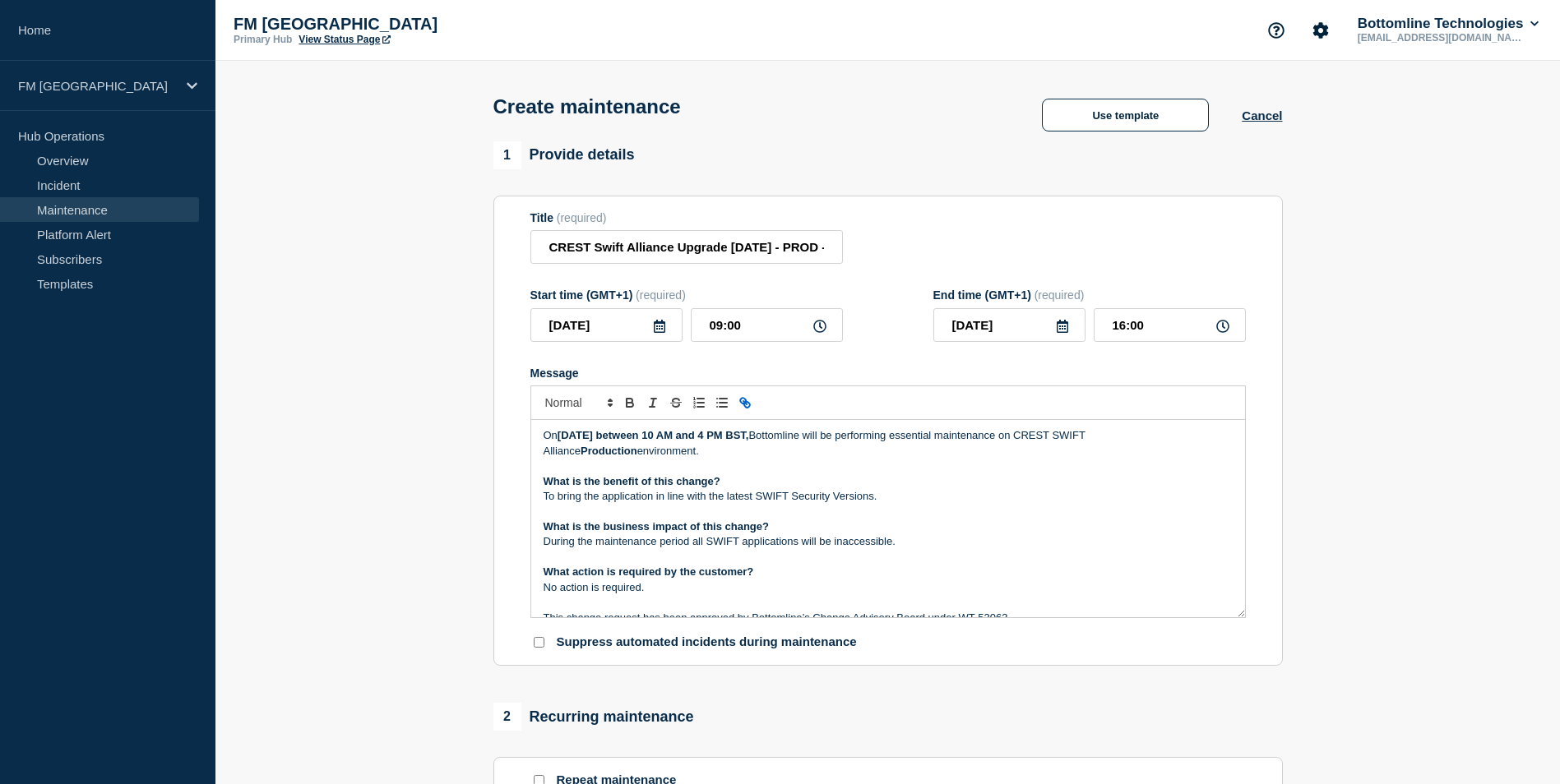
scroll to position [0, 0]
drag, startPoint x: 610, startPoint y: 440, endPoint x: 620, endPoint y: 439, distance: 10.0
click at [620, 439] on strong "[DATE] between 10 AM and 4 PM BST," at bounding box center [654, 437] width 191 height 12
drag, startPoint x: 646, startPoint y: 439, endPoint x: 668, endPoint y: 443, distance: 22.4
click at [668, 443] on strong "Saturday 06th of May between 10 AM and 4 PM BST," at bounding box center [654, 437] width 191 height 12
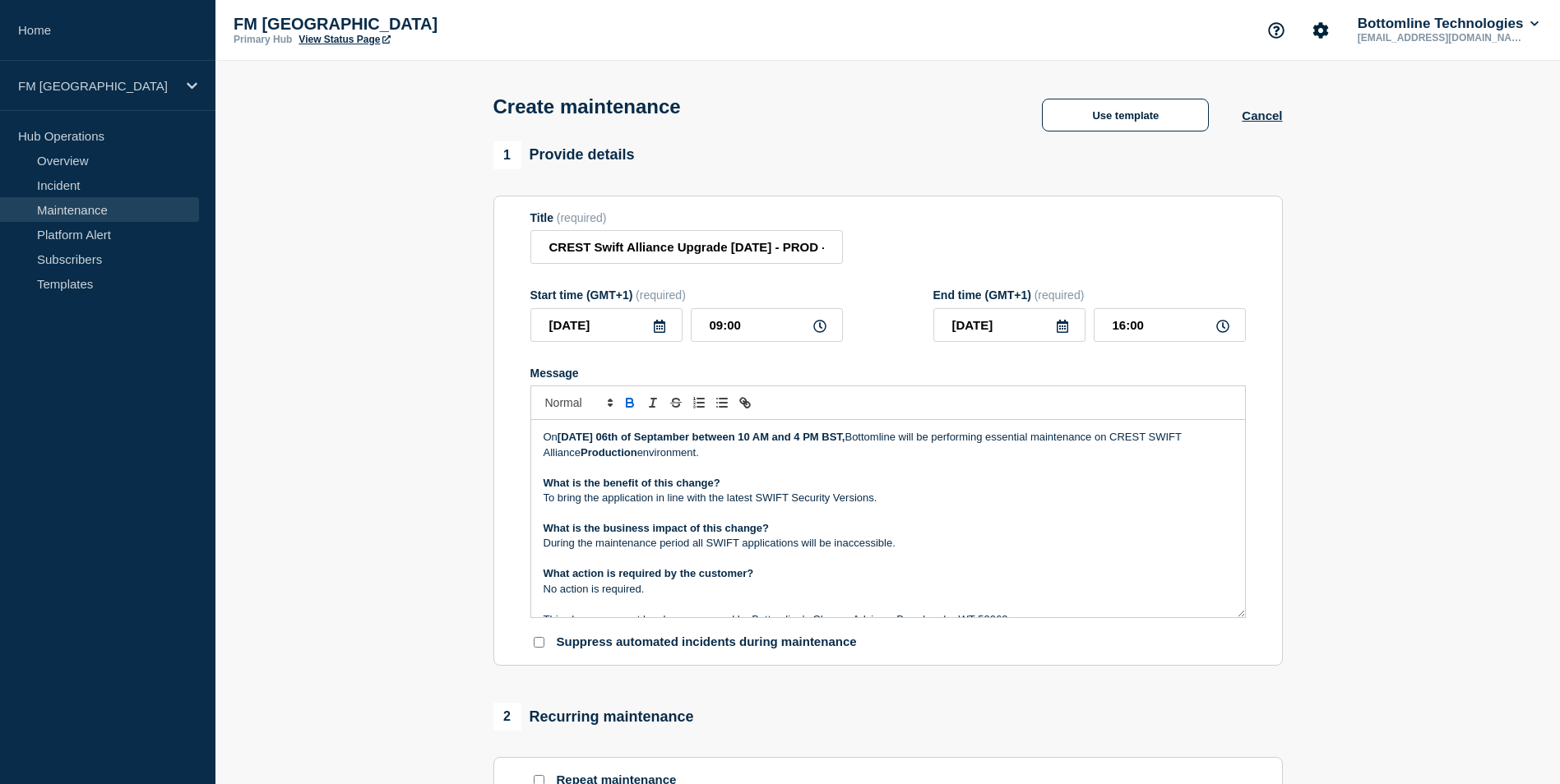
click at [819, 479] on p "What is the benefit of this change?" at bounding box center [888, 484] width 690 height 15
drag, startPoint x: 708, startPoint y: 328, endPoint x: 723, endPoint y: 333, distance: 15.8
click at [723, 333] on input "09:00" at bounding box center [766, 326] width 152 height 34
type input "10:00"
drag, startPoint x: 1117, startPoint y: 328, endPoint x: 1124, endPoint y: 333, distance: 8.6
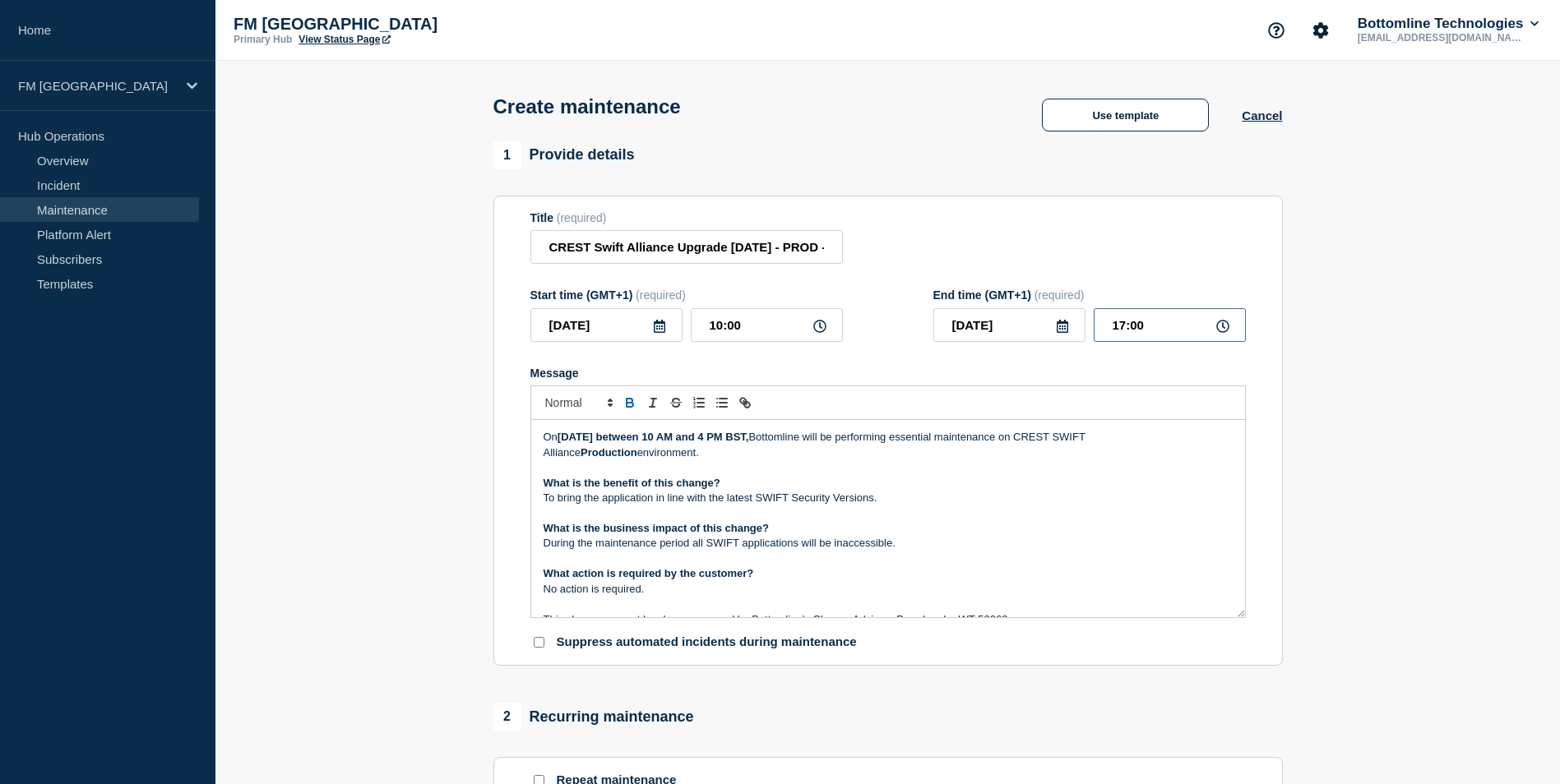
click at [1124, 333] on input "17:00" at bounding box center [1170, 326] width 152 height 34
type input "16:00"
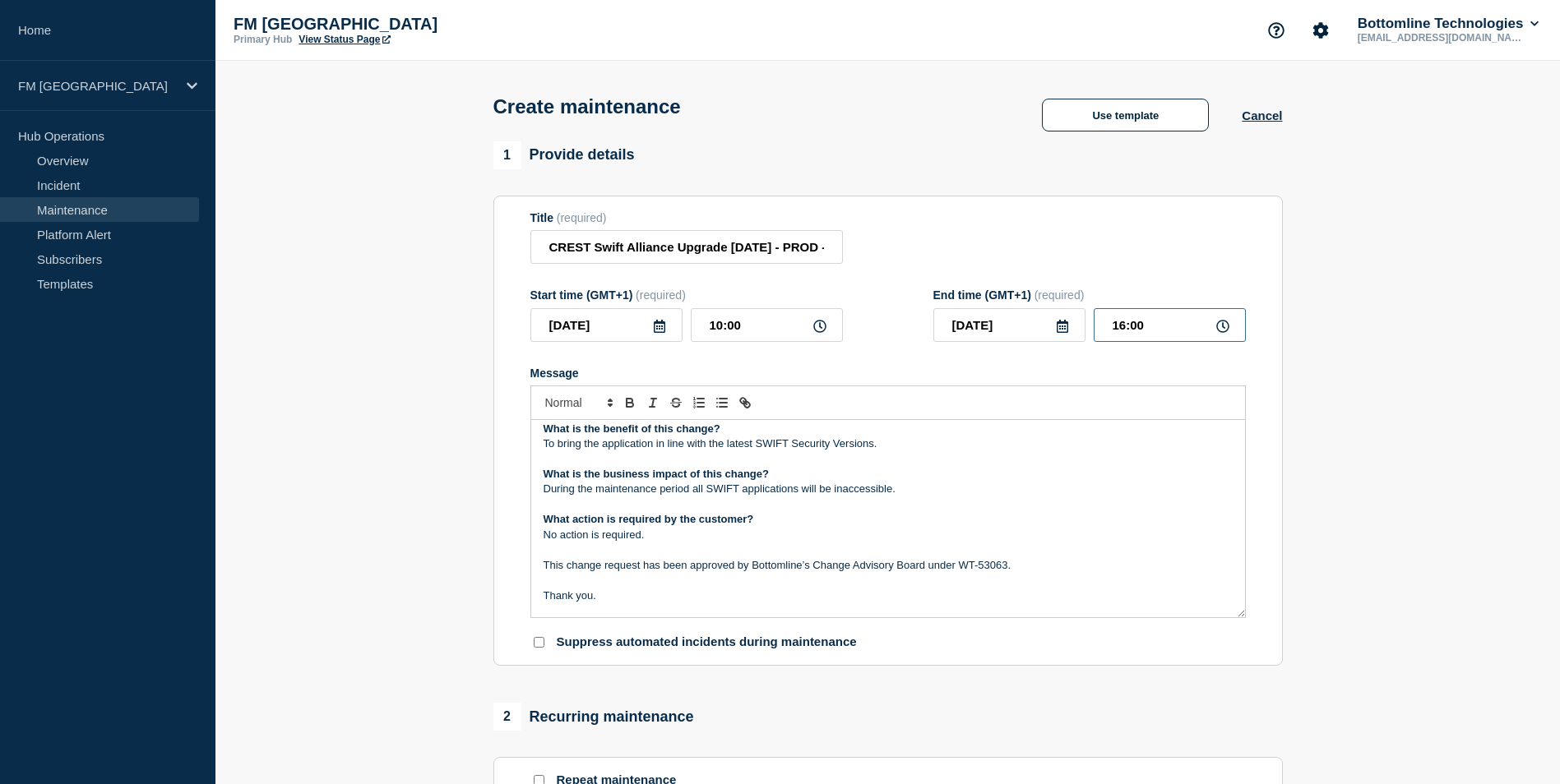
scroll to position [82, 0]
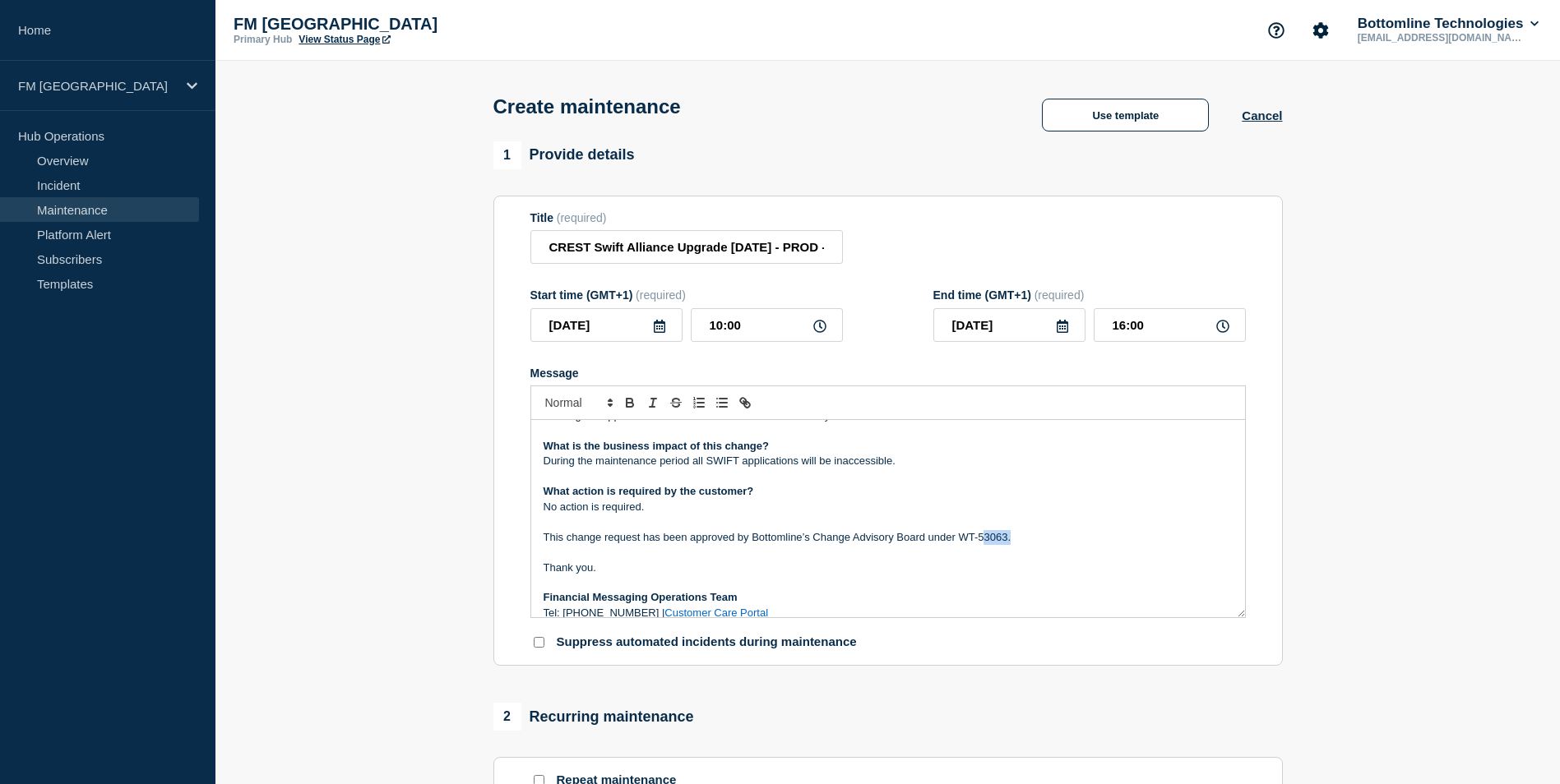
drag, startPoint x: 984, startPoint y: 541, endPoint x: 1004, endPoint y: 543, distance: 20.1
click at [1010, 542] on p "This change request has been approved by Bottomline’s Change Advisory Board und…" at bounding box center [888, 538] width 690 height 15
click at [1004, 543] on p "This change request has been approved by Bottomline’s Change Advisory Board und…" at bounding box center [888, 538] width 690 height 15
click at [1006, 538] on p "This change request has been approved by Bottomline’s Change Advisory Board und…" at bounding box center [888, 538] width 690 height 15
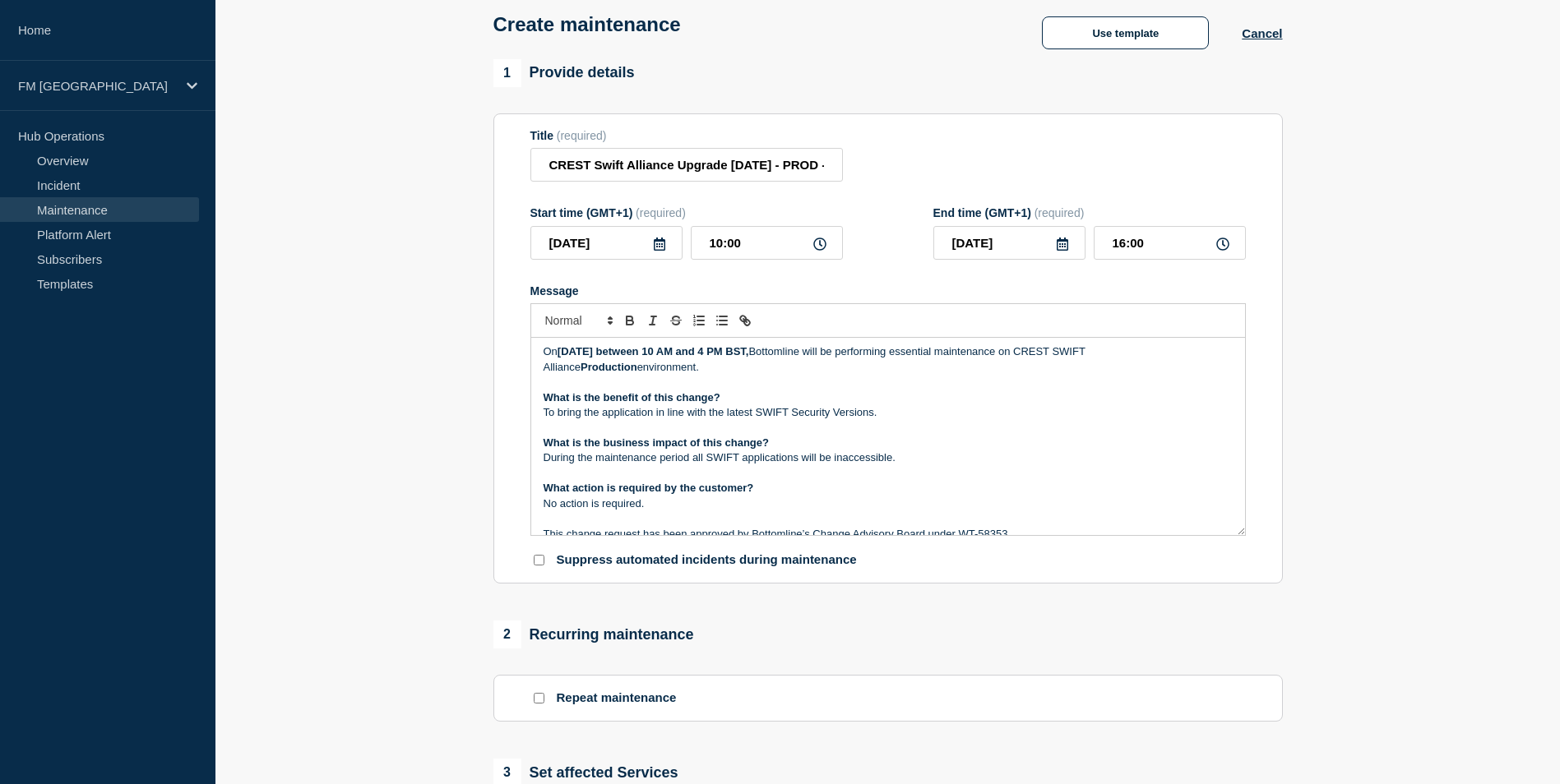
scroll to position [0, 0]
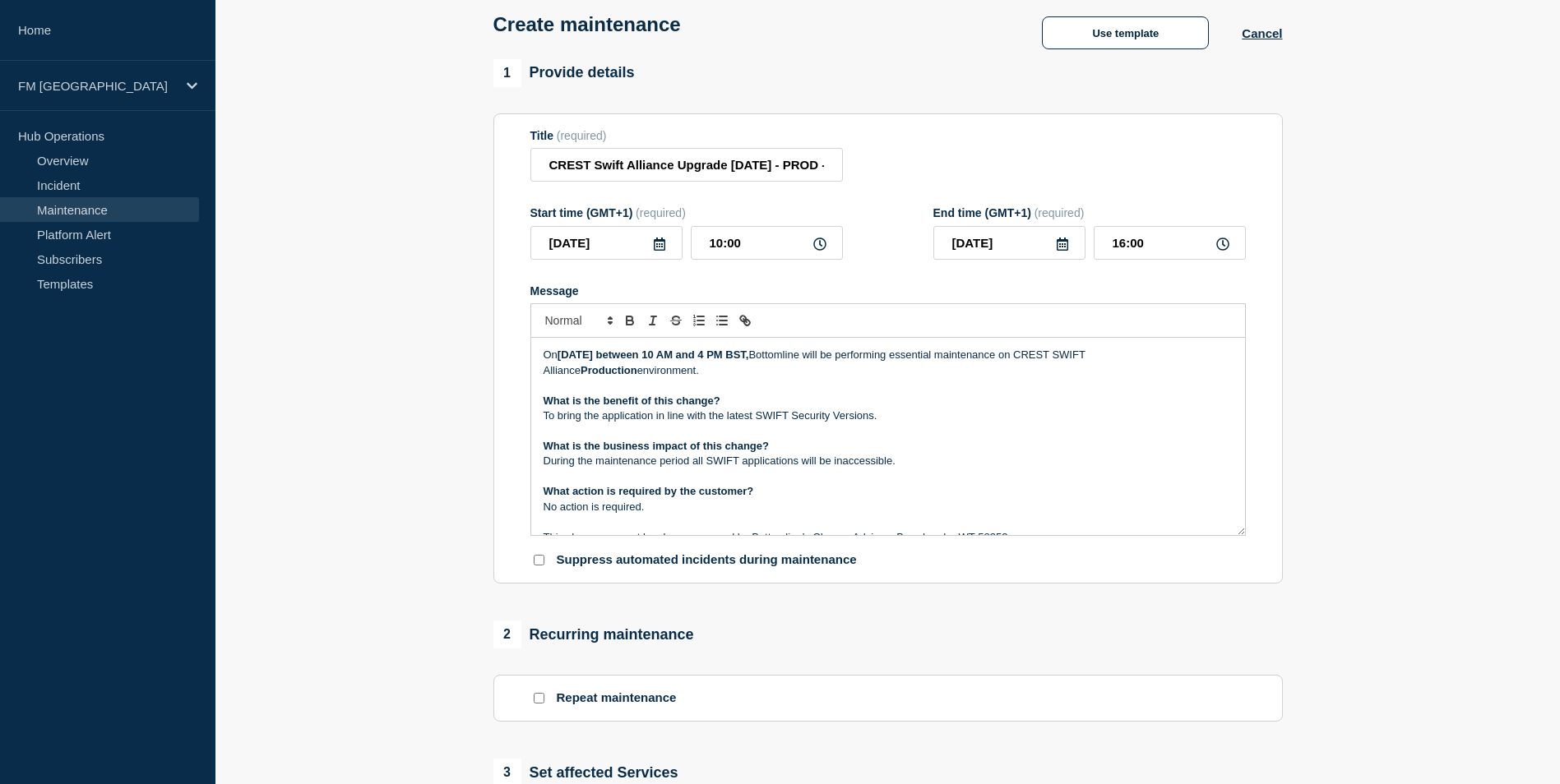
click at [605, 356] on strong "Saturday 06th of September between 10 AM and 4 PM BST," at bounding box center [654, 354] width 191 height 12
click at [705, 359] on strong "Saturday, 06th of September between 10 AM and 4 PM BST," at bounding box center [654, 354] width 191 height 12
click at [644, 359] on strong "Saturday, 06th of September, between 10 AM and 4 PM BST," at bounding box center [654, 354] width 194 height 12
click at [752, 358] on strong "[DATE], between 10 AM and 4 PM BST," at bounding box center [654, 354] width 194 height 12
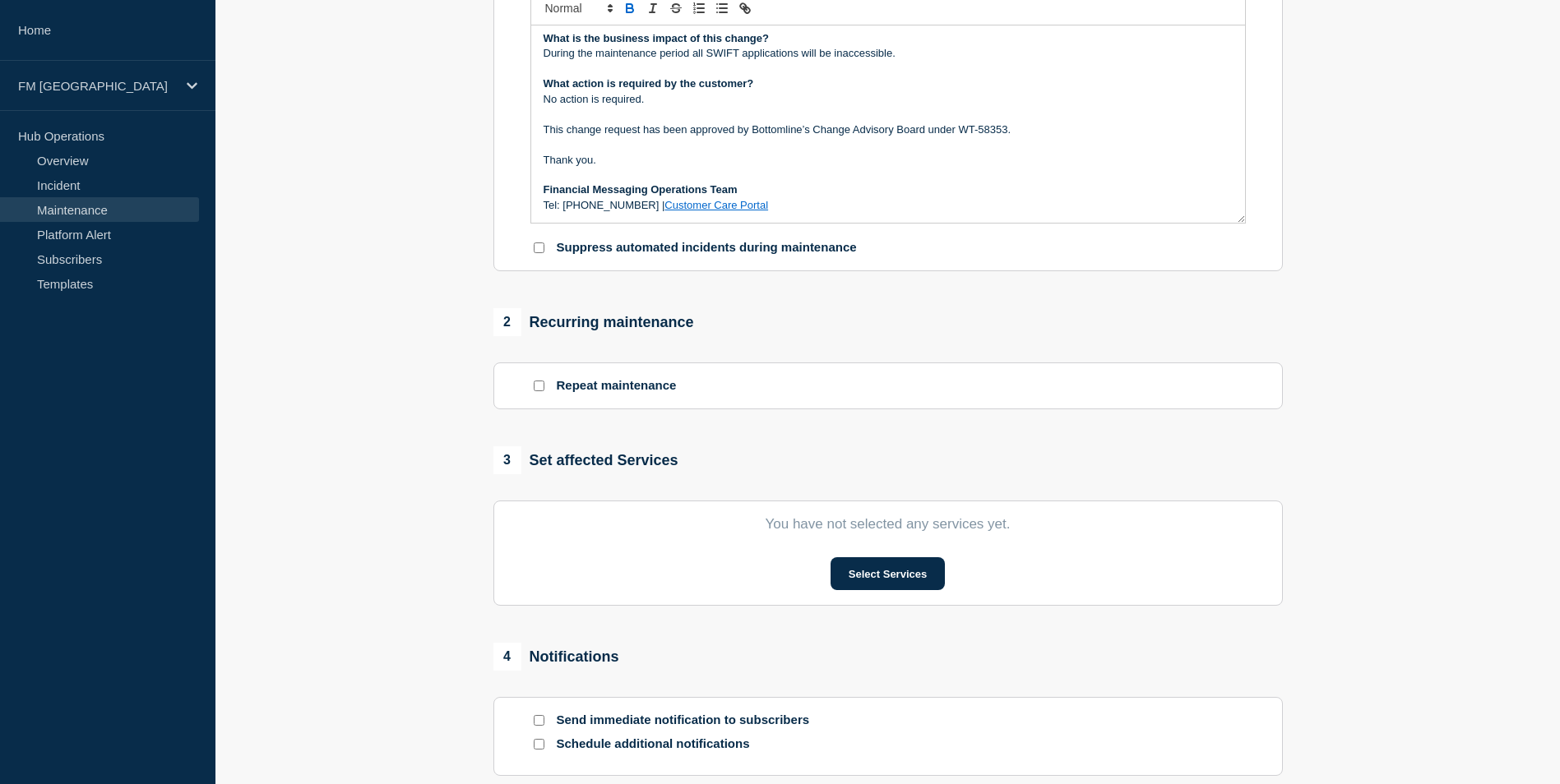
scroll to position [402, 0]
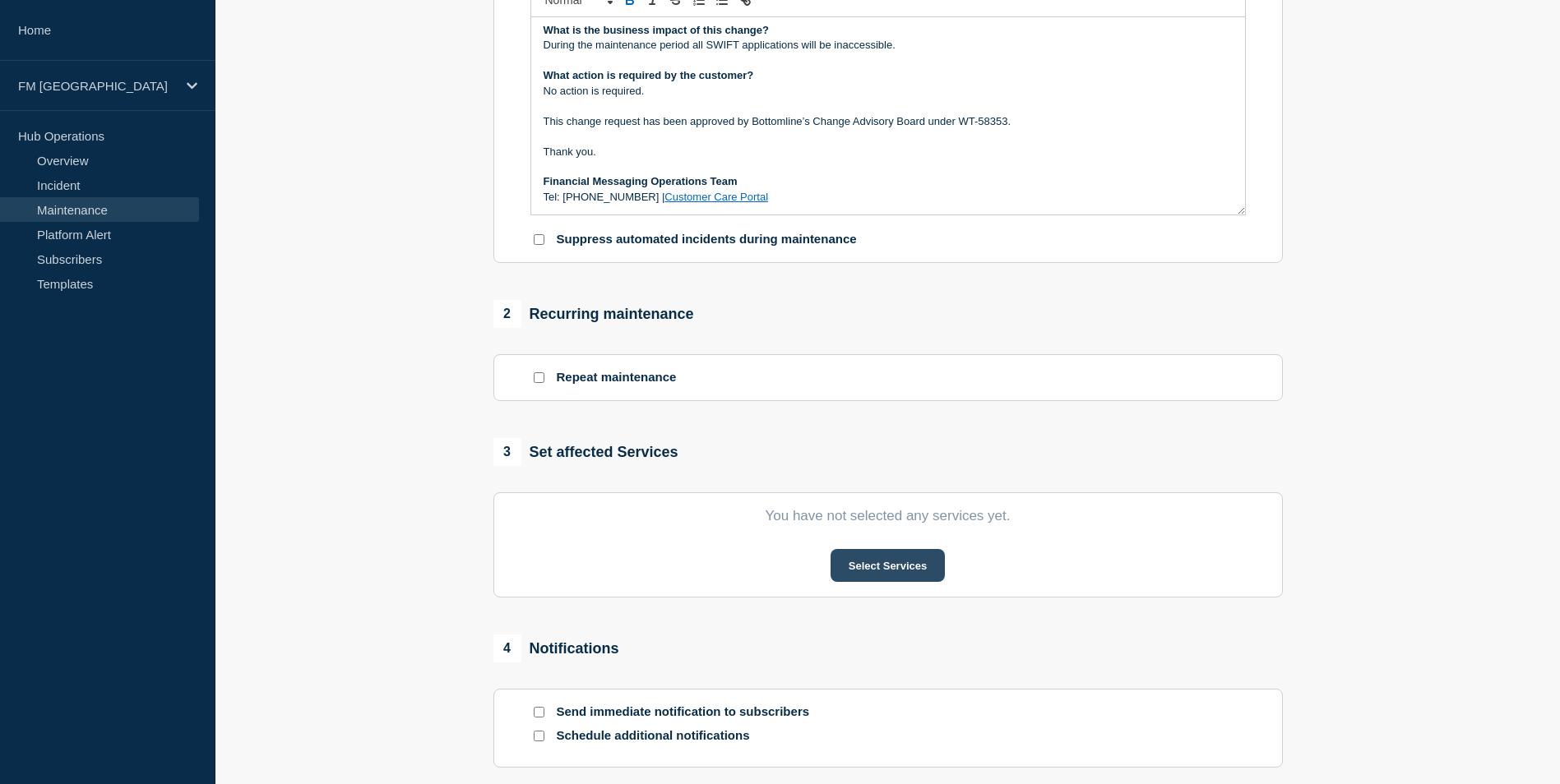
click at [848, 566] on button "Select Services" at bounding box center [888, 565] width 115 height 33
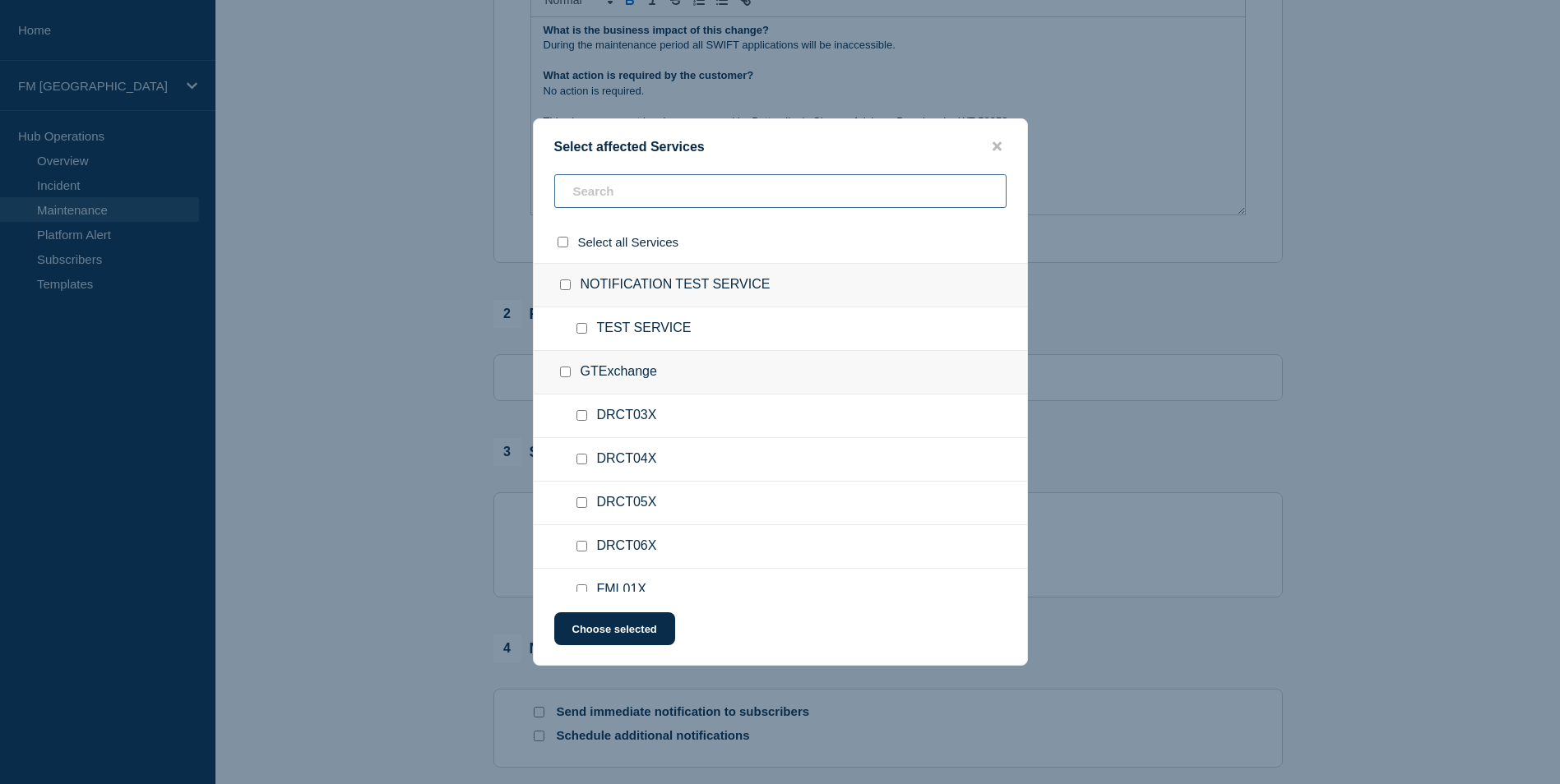
click at [621, 187] on input "text" at bounding box center [780, 191] width 453 height 34
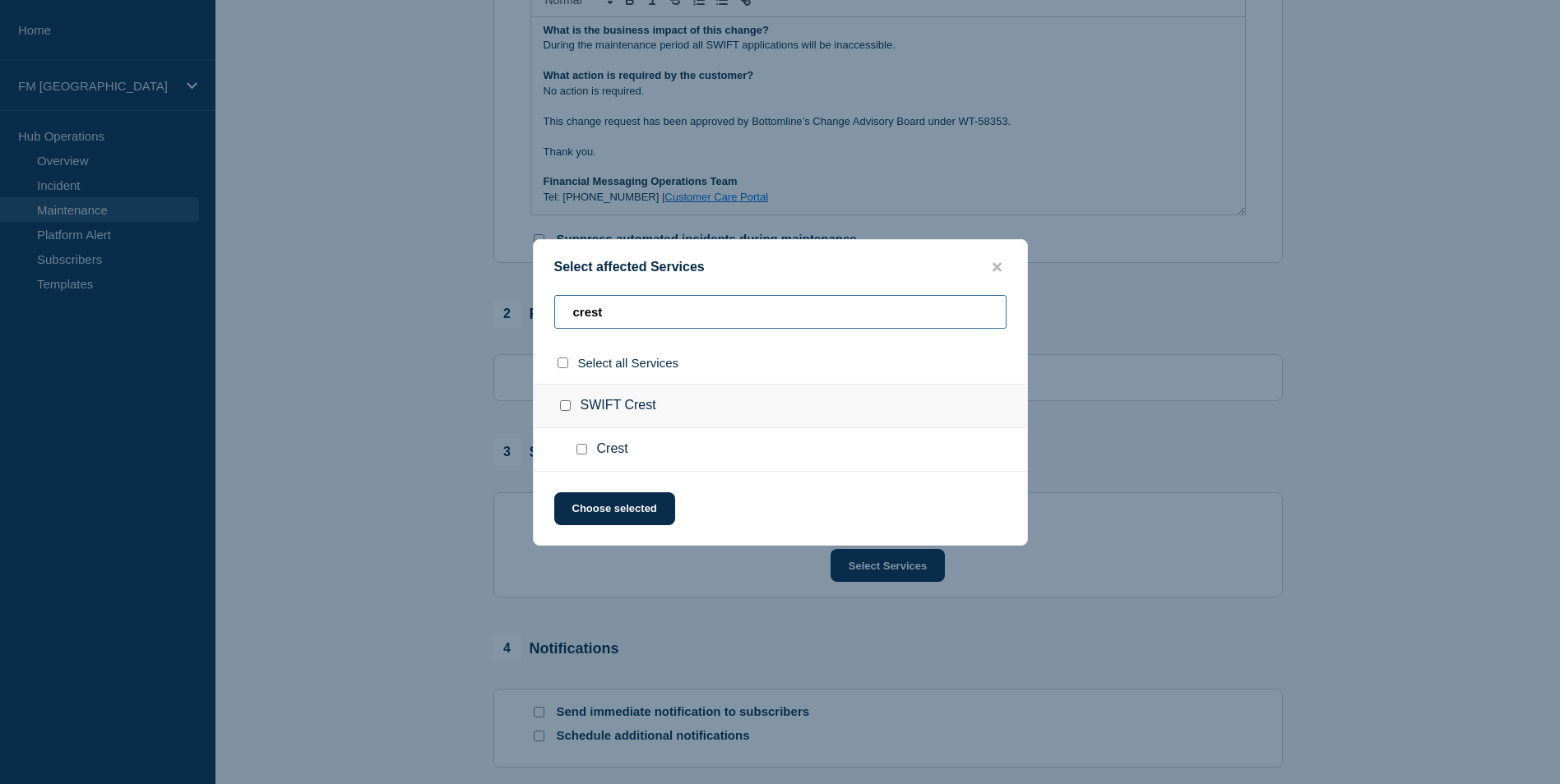
type input "crest"
click at [580, 451] on input "Crest checkbox" at bounding box center [582, 449] width 10 height 10
checkbox input "true"
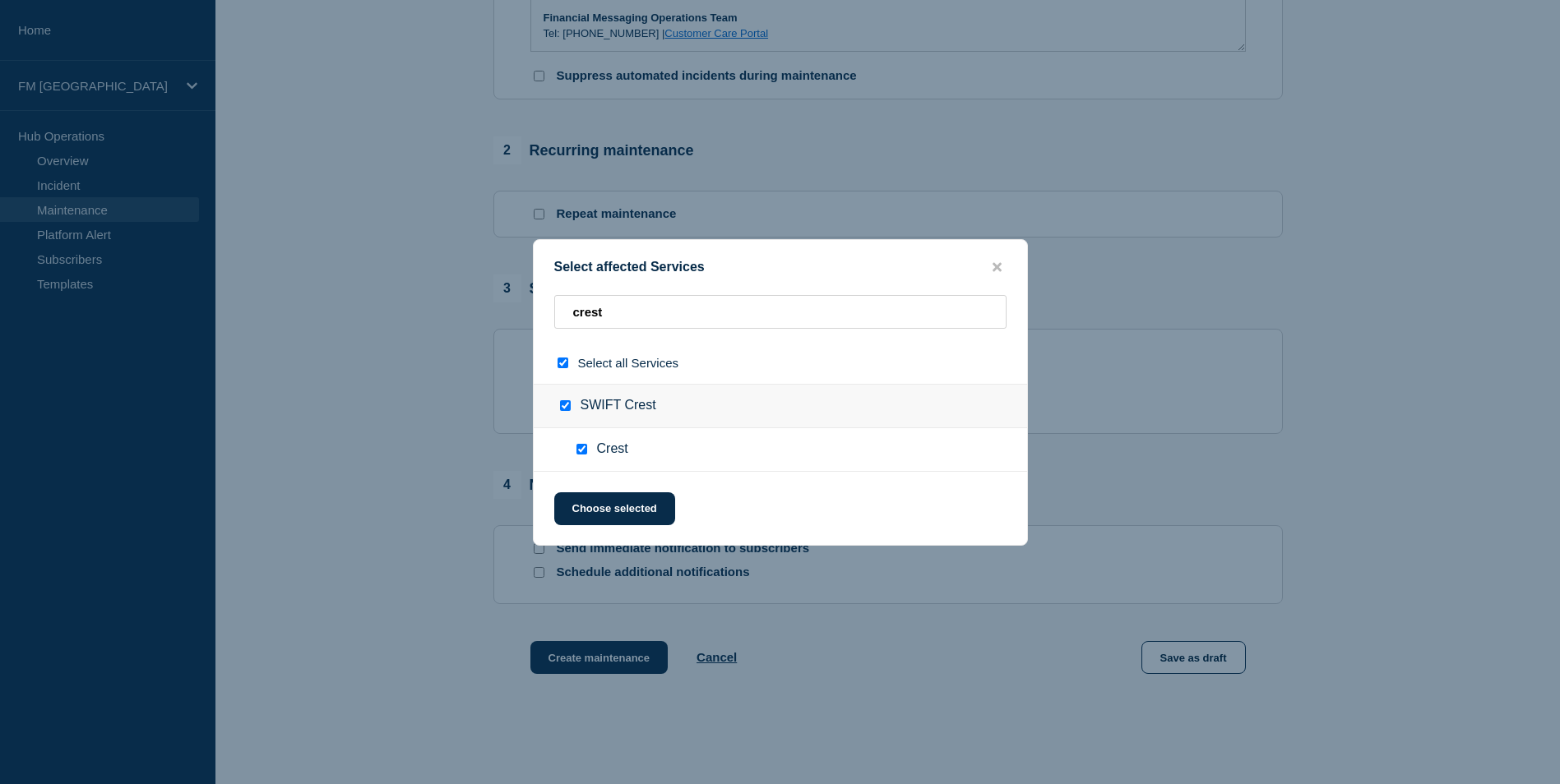
scroll to position [567, 0]
click at [642, 502] on button "Choose selected" at bounding box center [615, 508] width 121 height 33
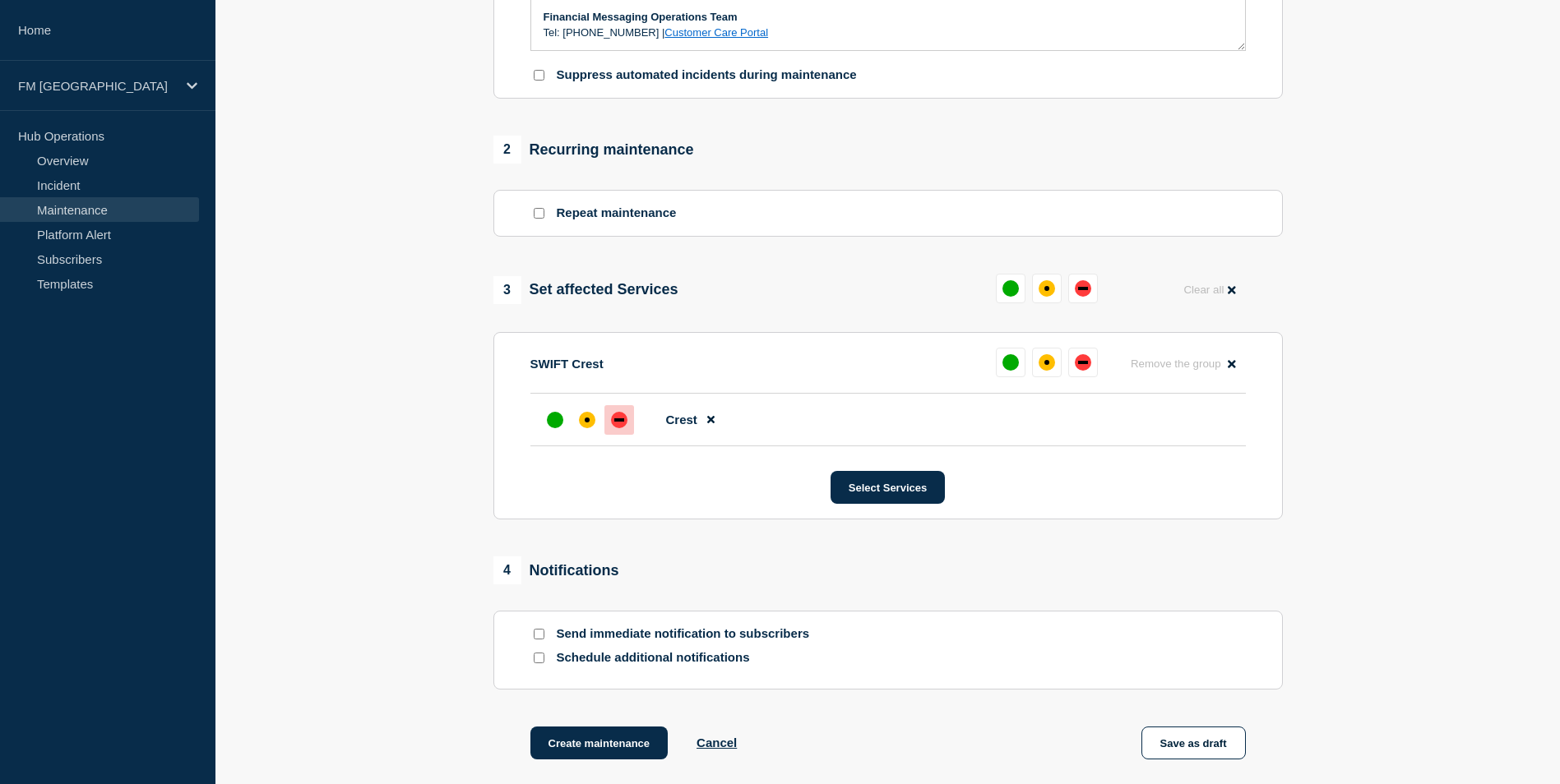
click at [616, 428] on div "down" at bounding box center [619, 419] width 16 height 16
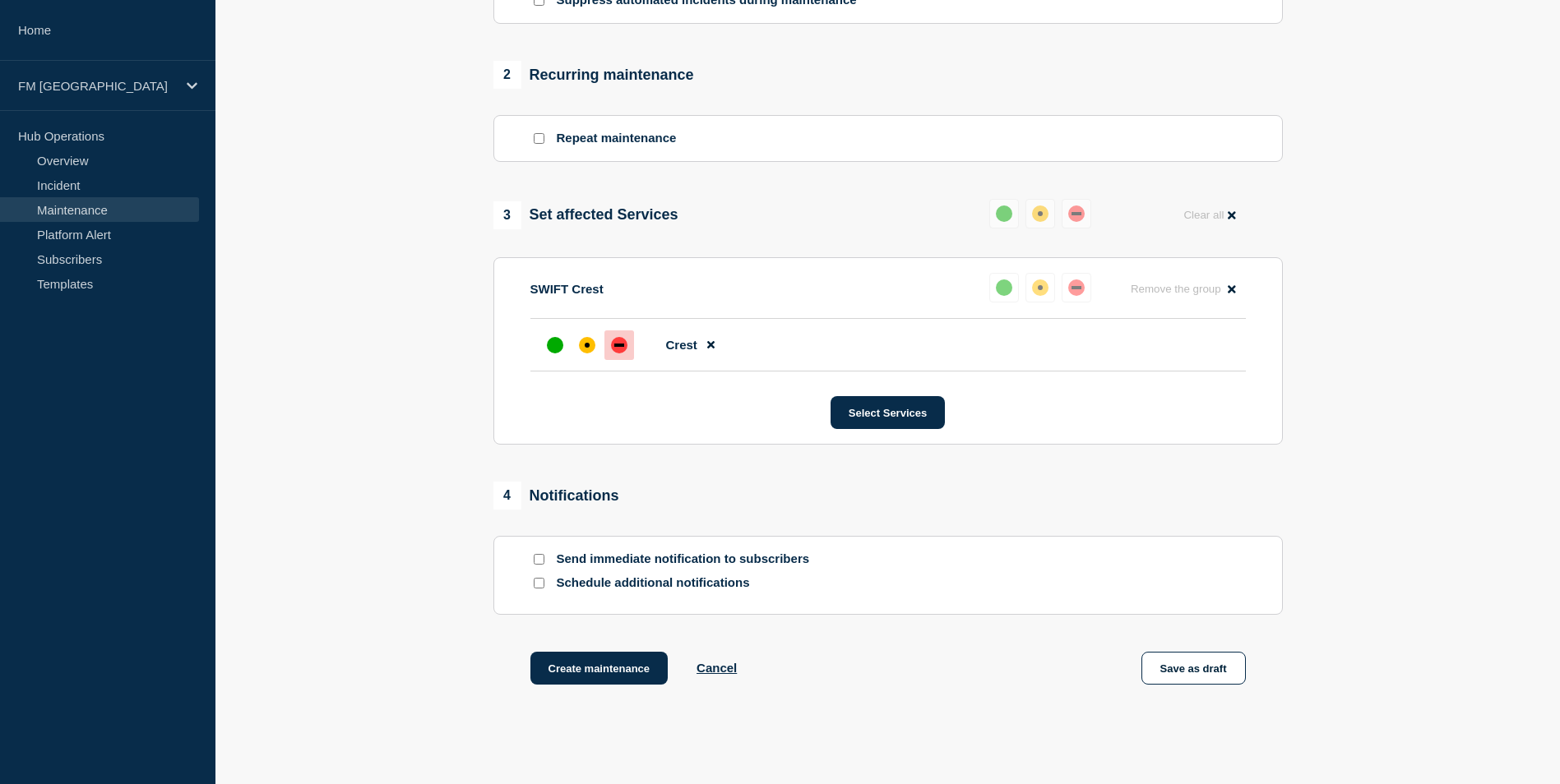
scroll to position [736, 0]
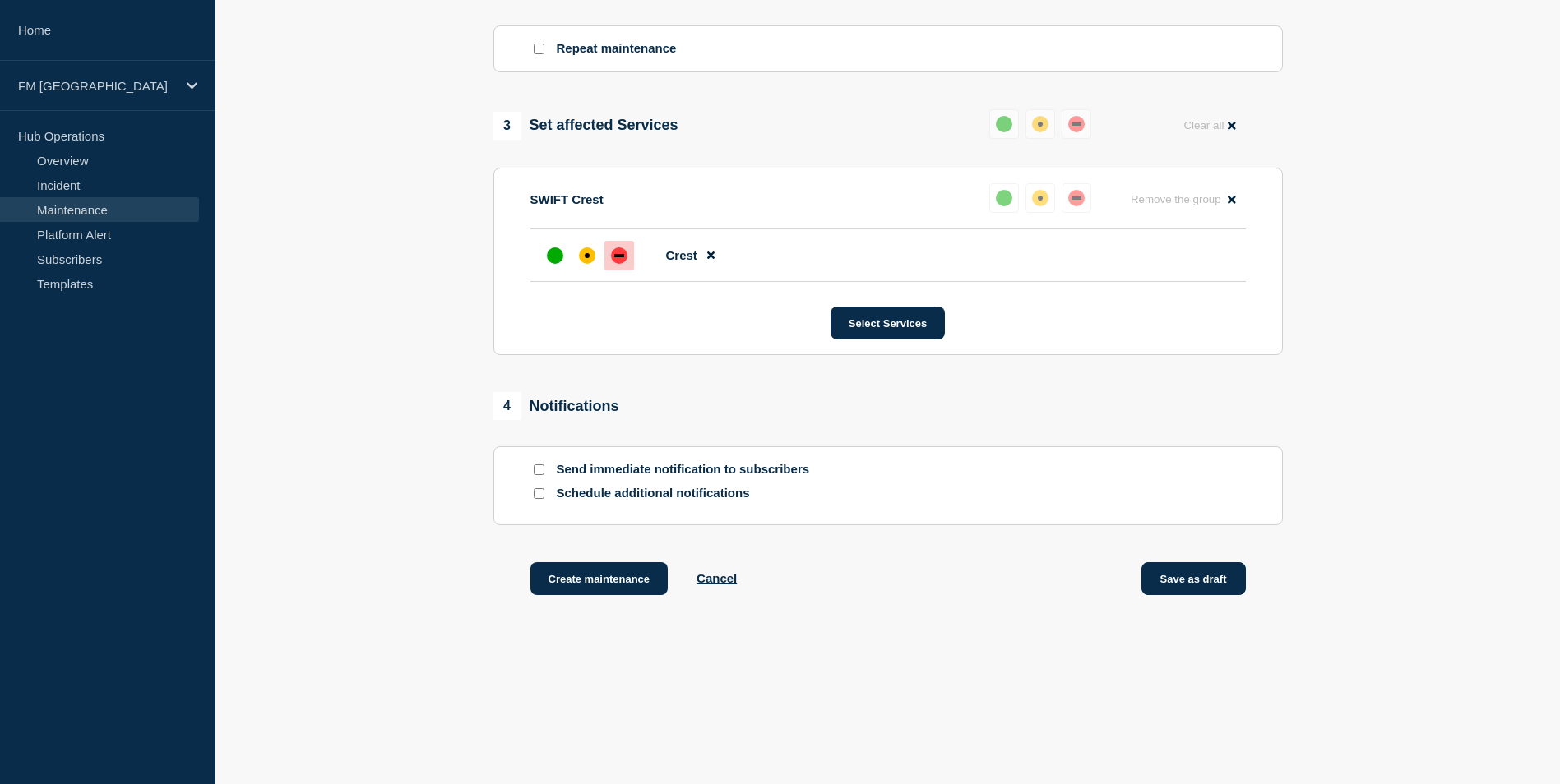
click at [1162, 590] on button "Save as draft" at bounding box center [1193, 579] width 104 height 33
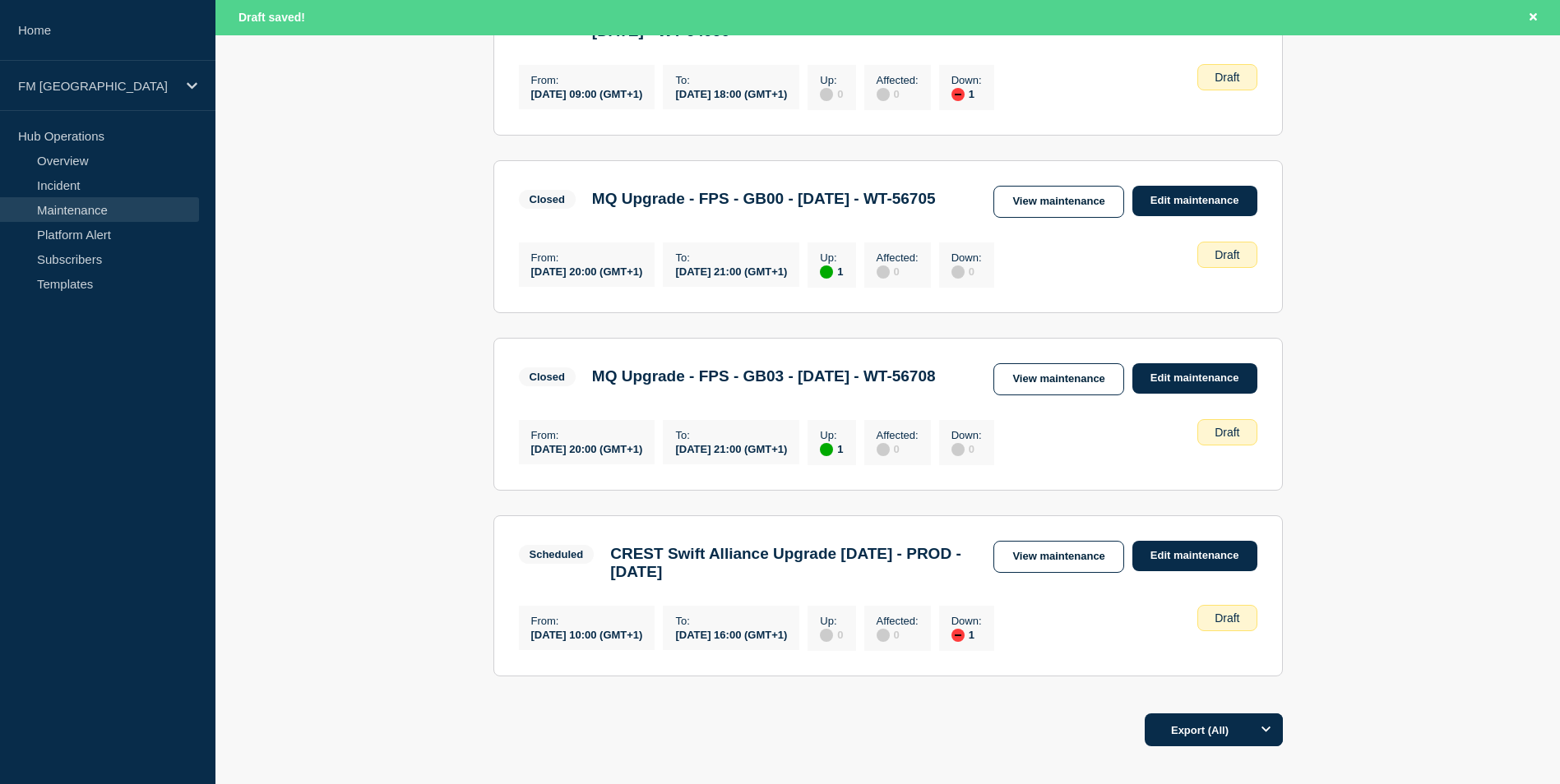
scroll to position [1334, 0]
